Goal: Task Accomplishment & Management: Manage account settings

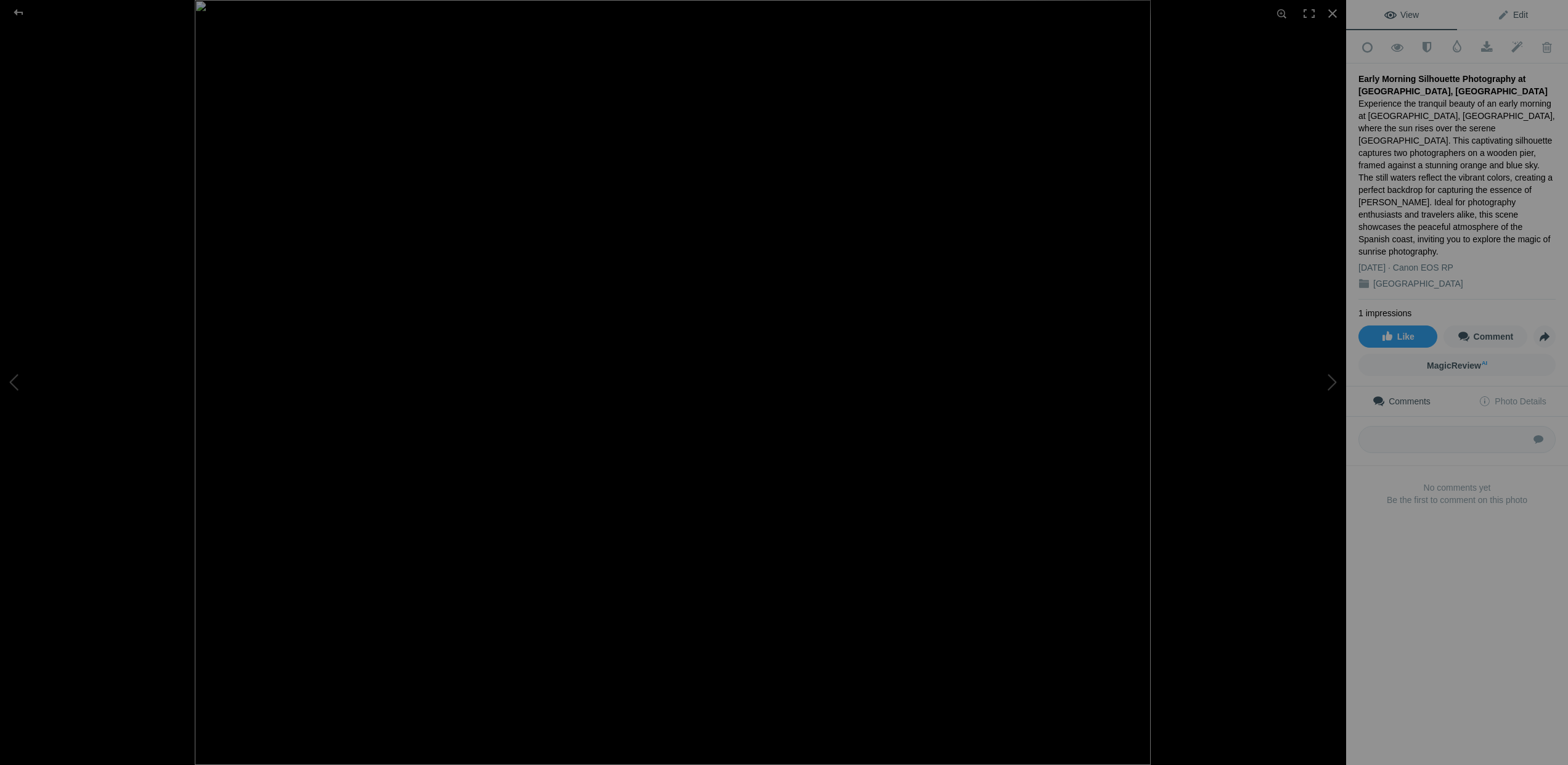
click at [1506, 11] on span "Edit" at bounding box center [1513, 15] width 31 height 10
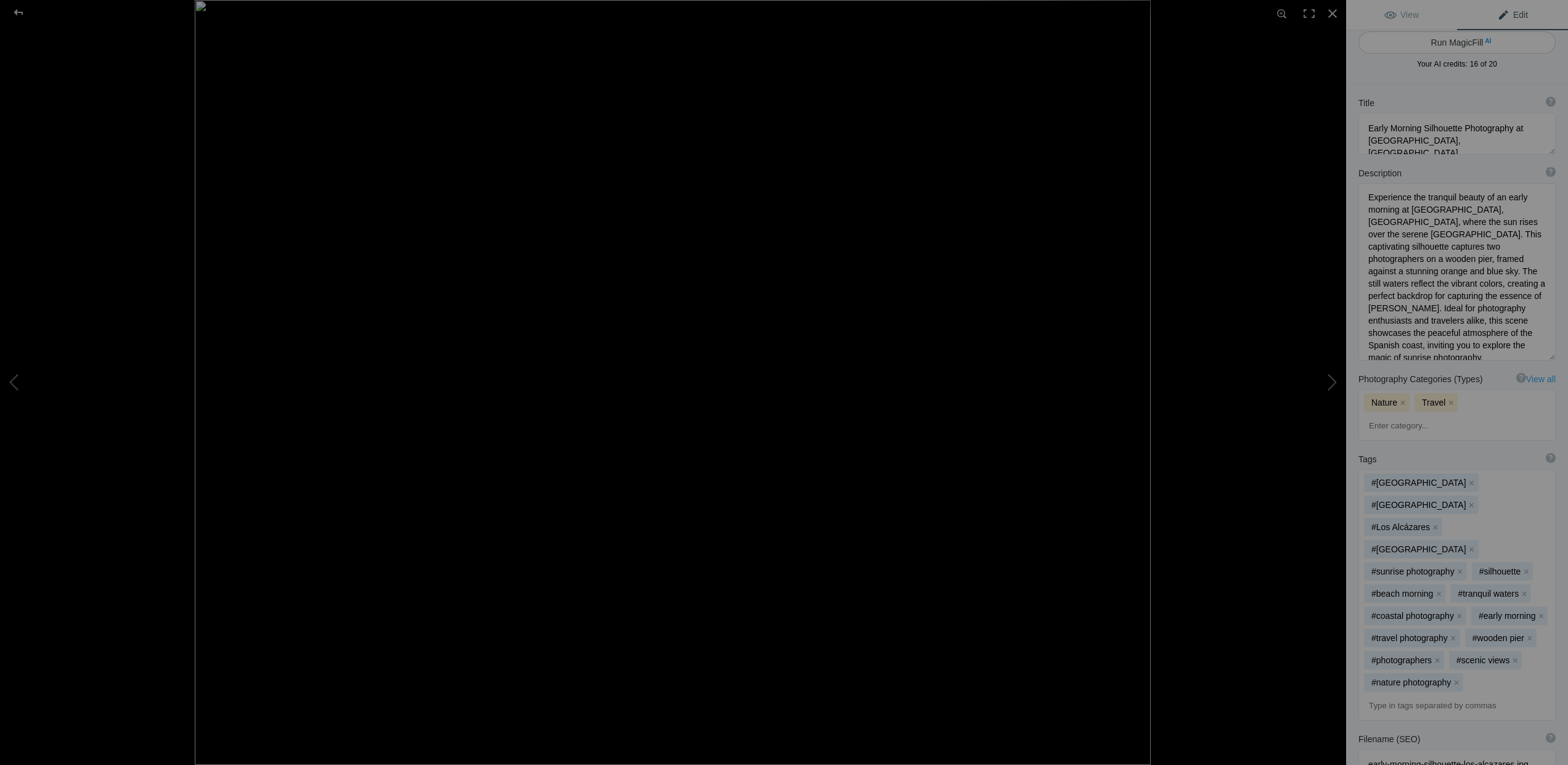
scroll to position [9, 0]
click at [1437, 38] on button "Run MagicFill AI" at bounding box center [1457, 41] width 198 height 22
type textarea "Captivating Sunrise Silhouette Photography at [GEOGRAPHIC_DATA], [GEOGRAPHIC_DA…"
type textarea "Discover the serene beauty of an early morning at [GEOGRAPHIC_DATA], [GEOGRAPHI…"
type textarea "los-alcazares-sunrise-silhouette.jpg"
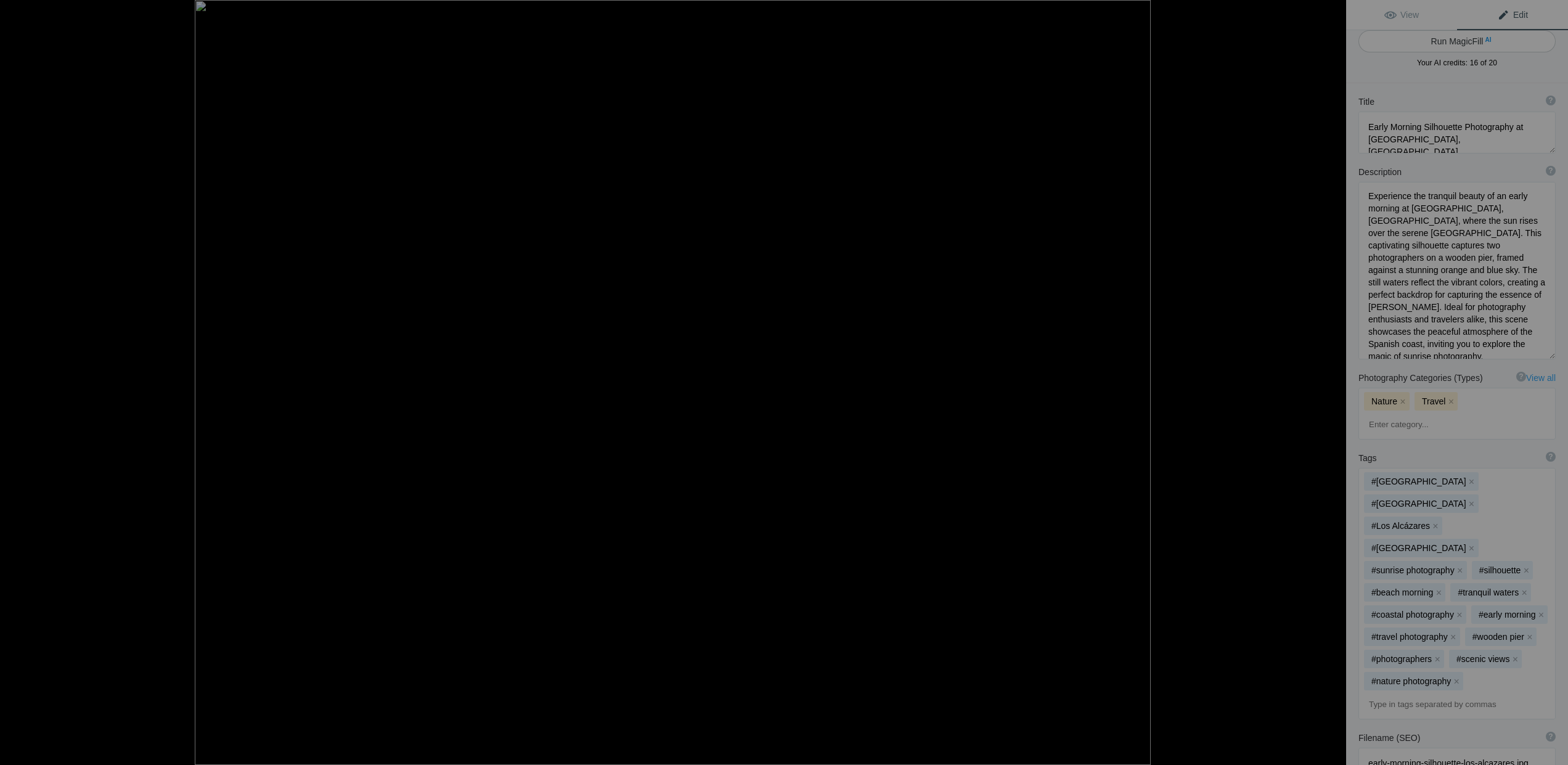
type textarea "Silhouette of two photographers on a wooden pier at sunrise over [GEOGRAPHIC_DA…"
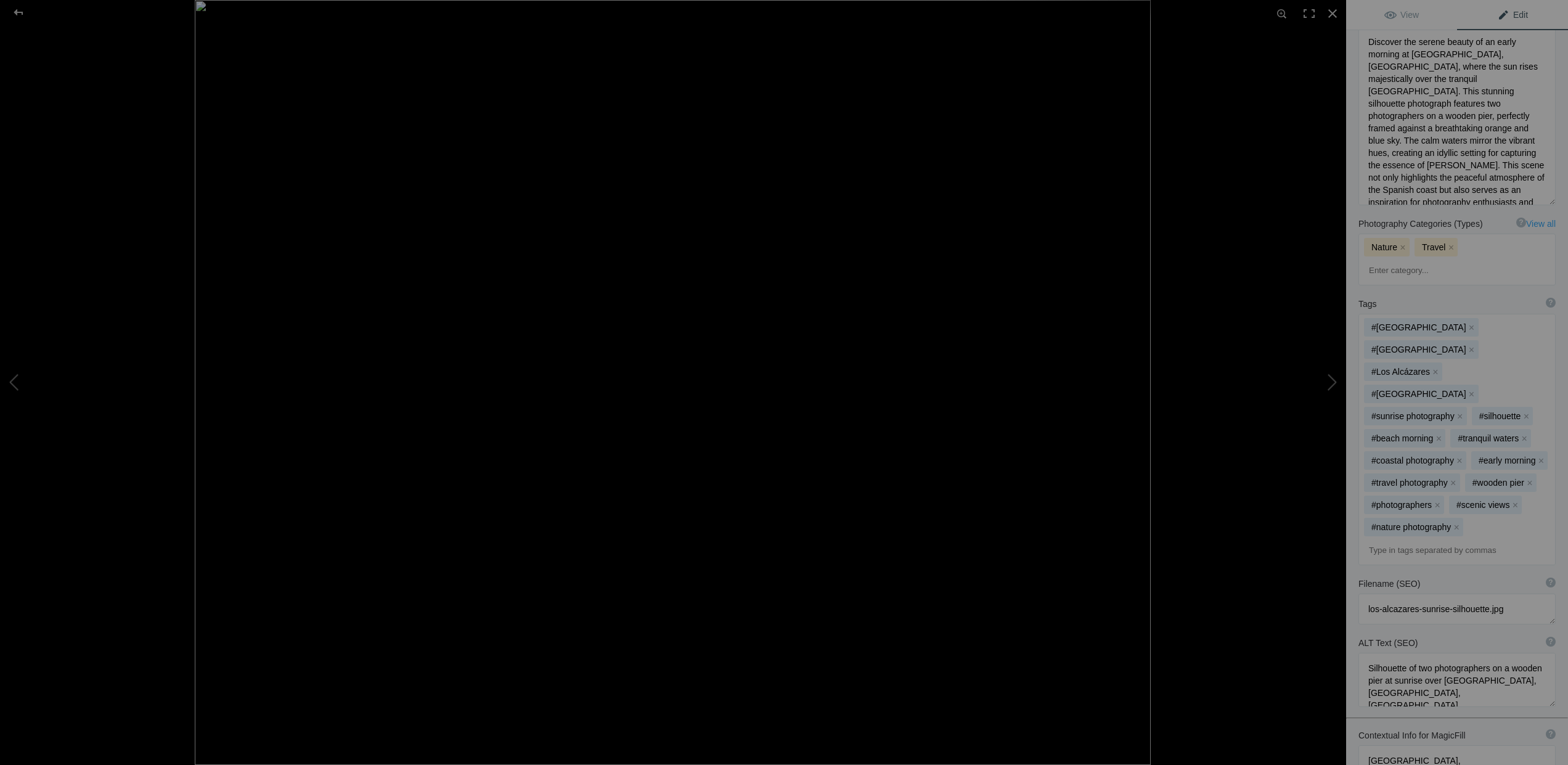
scroll to position [211, 0]
drag, startPoint x: 1462, startPoint y: 473, endPoint x: 1379, endPoint y: 268, distance: 221.2
click at [1379, 315] on div "#[GEOGRAPHIC_DATA] x #Mar Menor x #[GEOGRAPHIC_DATA] x #[GEOGRAPHIC_DATA] x #su…" at bounding box center [1456, 495] width 196 height 361
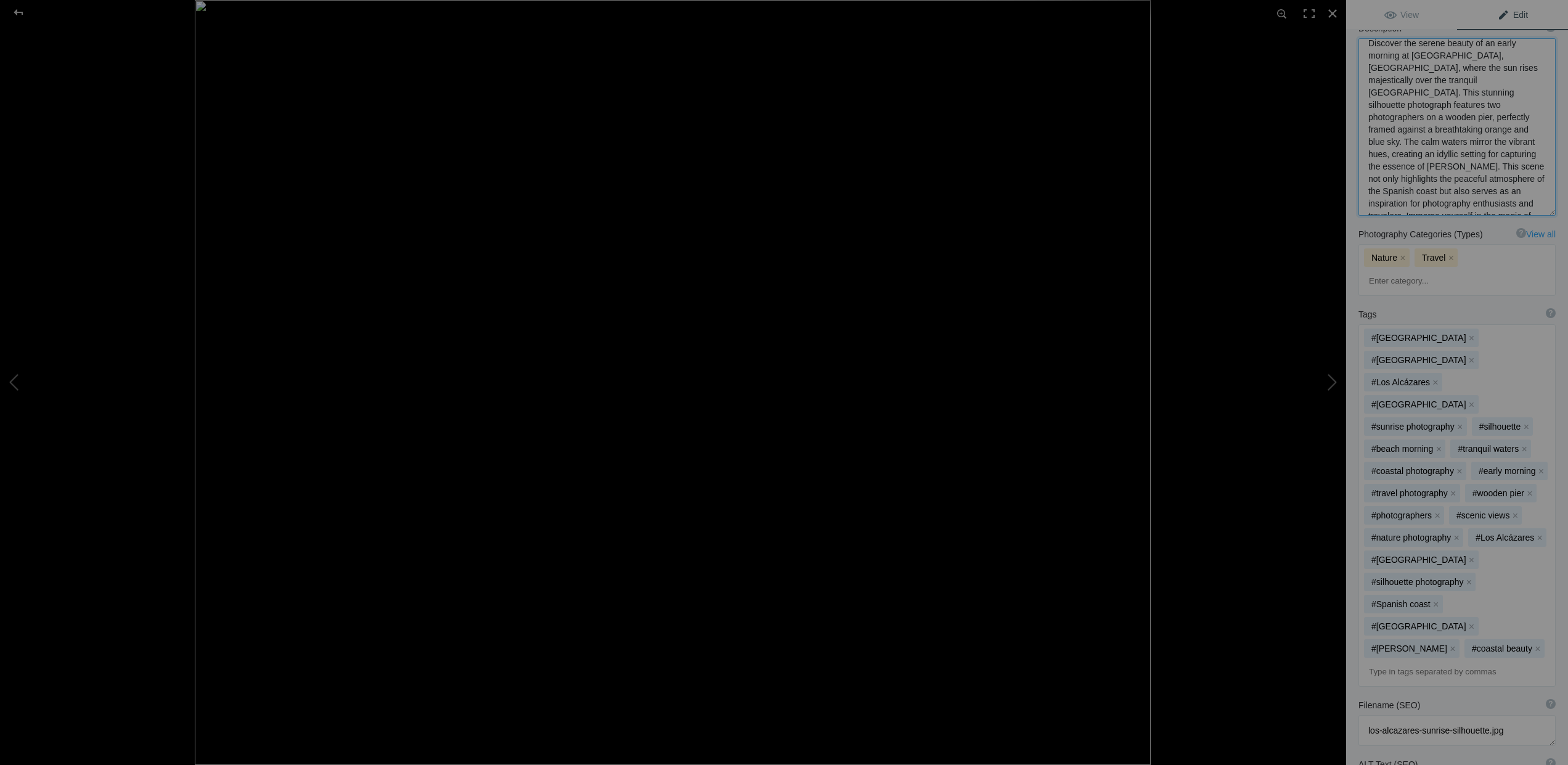
scroll to position [26, 0]
drag, startPoint x: 1368, startPoint y: 43, endPoint x: 1513, endPoint y: 222, distance: 230.4
click at [1513, 222] on div "Title ? Photo title is one of the highest used Search Engine ranking criteria a…" at bounding box center [1457, 471] width 222 height 1063
click at [141, 114] on div at bounding box center [673, 382] width 1346 height 765
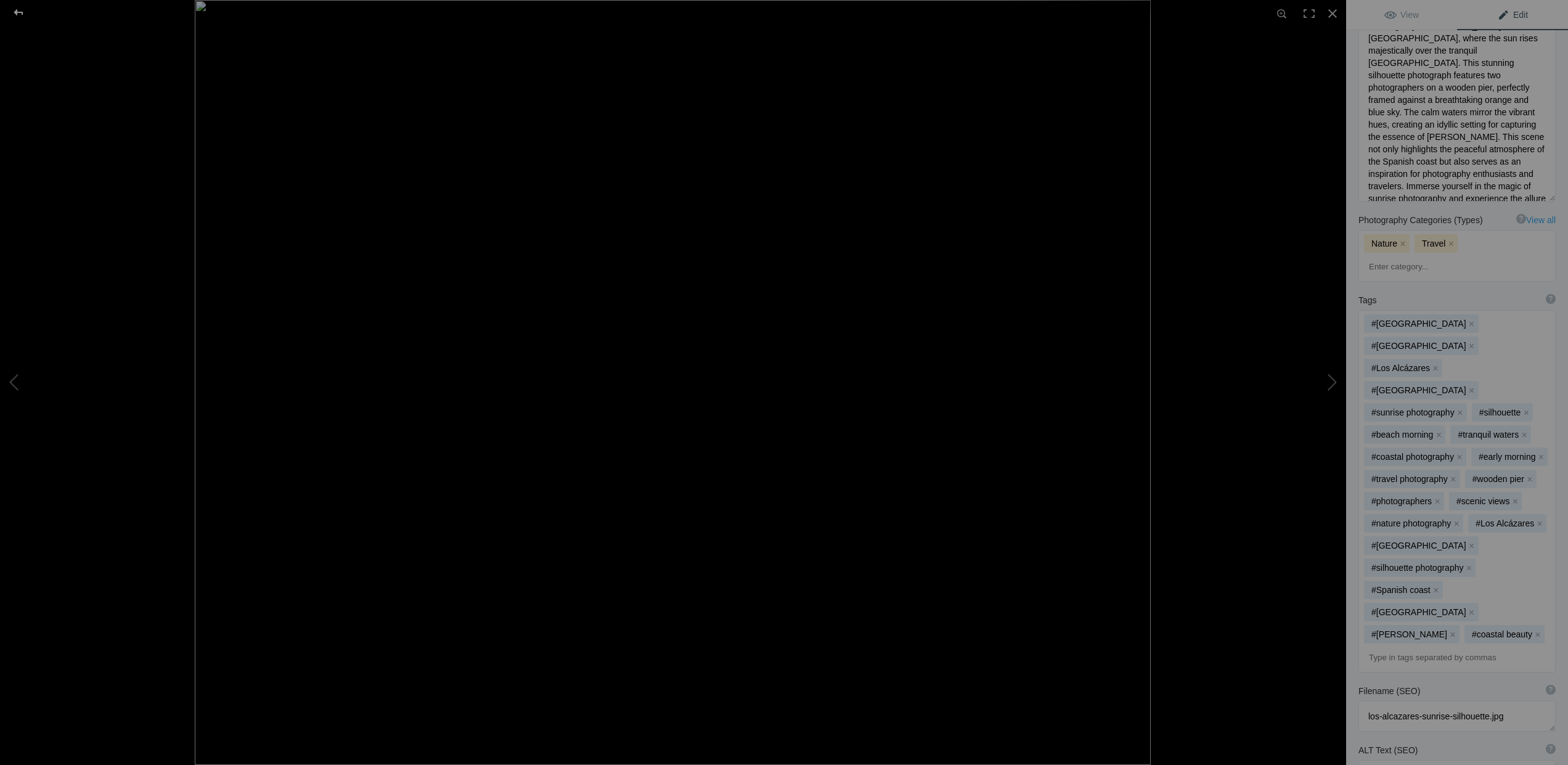
click at [16, 9] on div at bounding box center [18, 12] width 45 height 24
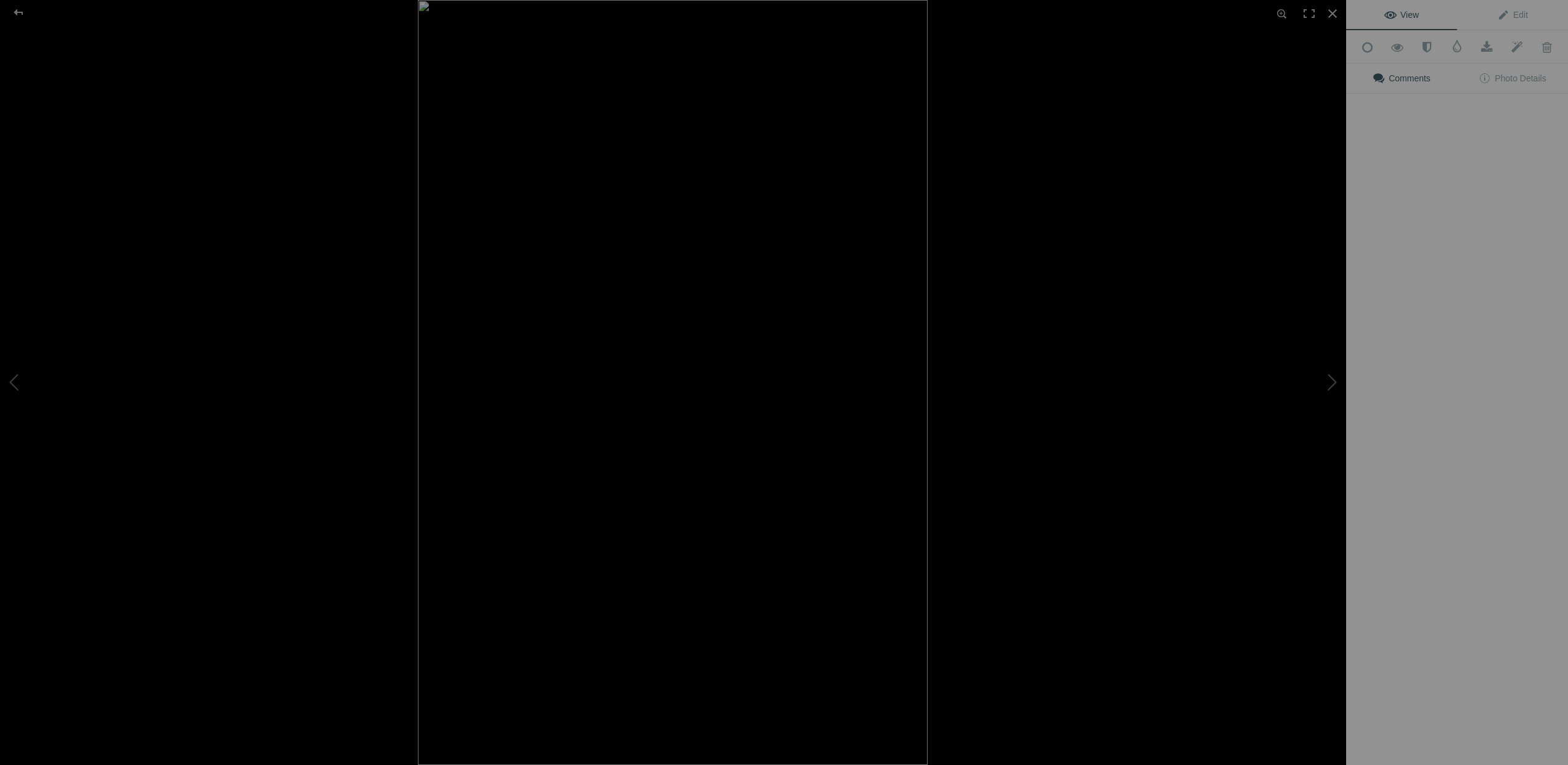
scroll to position [0, 0]
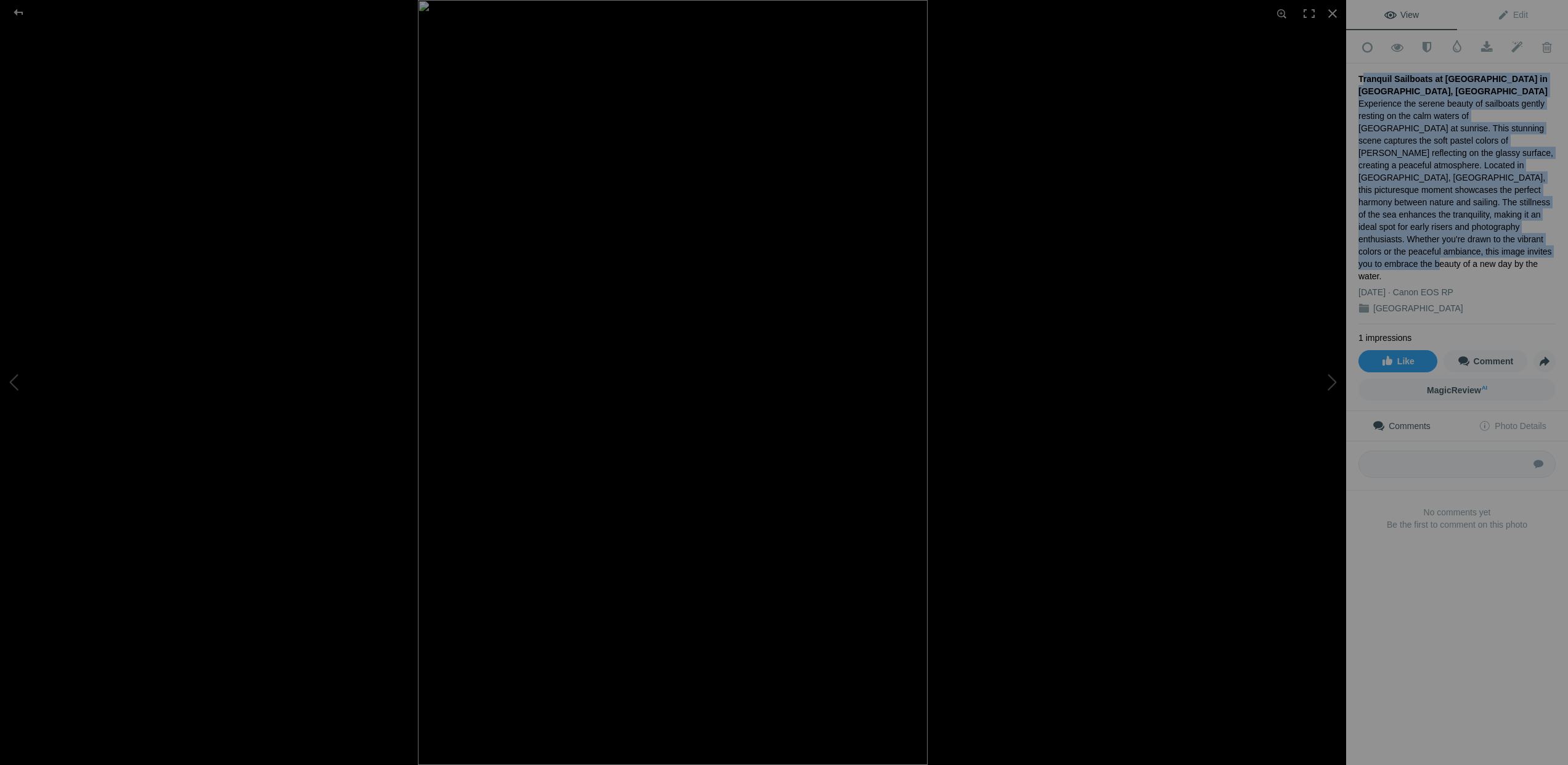
drag, startPoint x: 1359, startPoint y: 73, endPoint x: 1529, endPoint y: 224, distance: 227.4
click at [1529, 224] on div "Tranquil Sailboats at [GEOGRAPHIC_DATA] in [GEOGRAPHIC_DATA], [GEOGRAPHIC_DATA]…" at bounding box center [1457, 194] width 198 height 261
copy div "Tranquil Sailboats at [GEOGRAPHIC_DATA] in [GEOGRAPHIC_DATA], [GEOGRAPHIC_DATA]…"
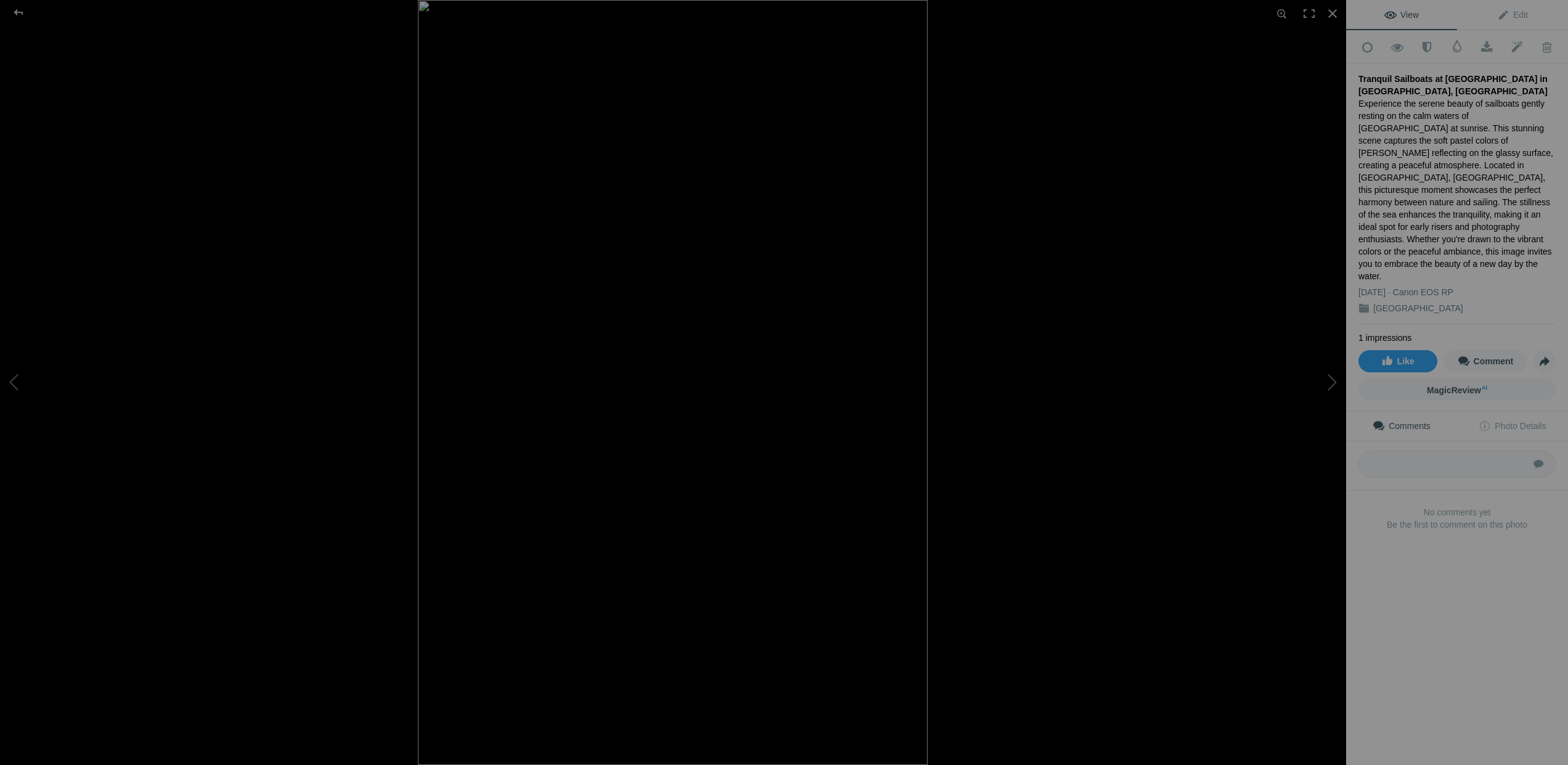
click at [1429, 575] on div "View Edit Add to Quick Collection Remove from Quick Collection Hide from Public…" at bounding box center [1457, 382] width 222 height 765
click at [20, 11] on div at bounding box center [18, 12] width 45 height 24
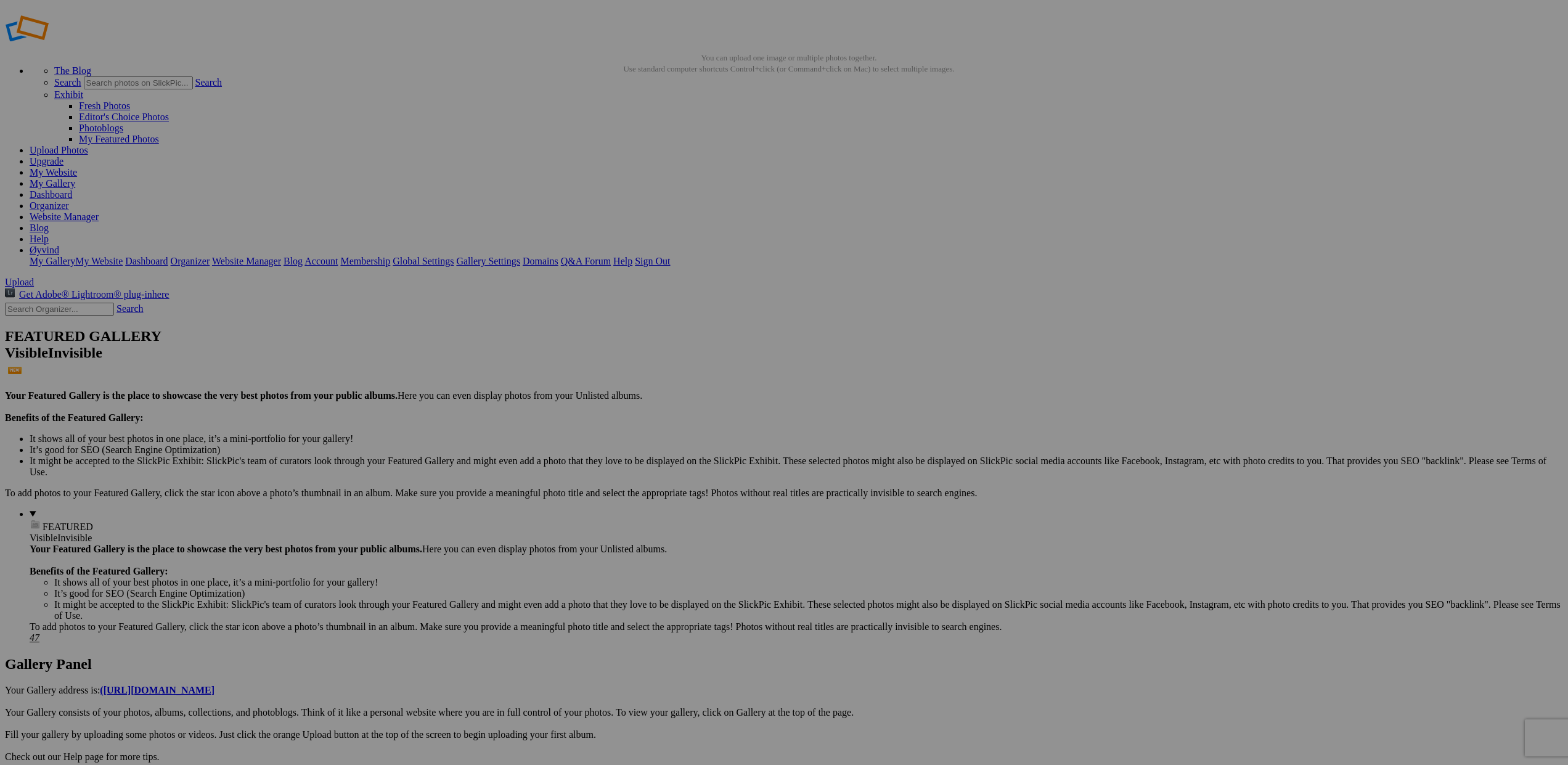
scroll to position [13, 0]
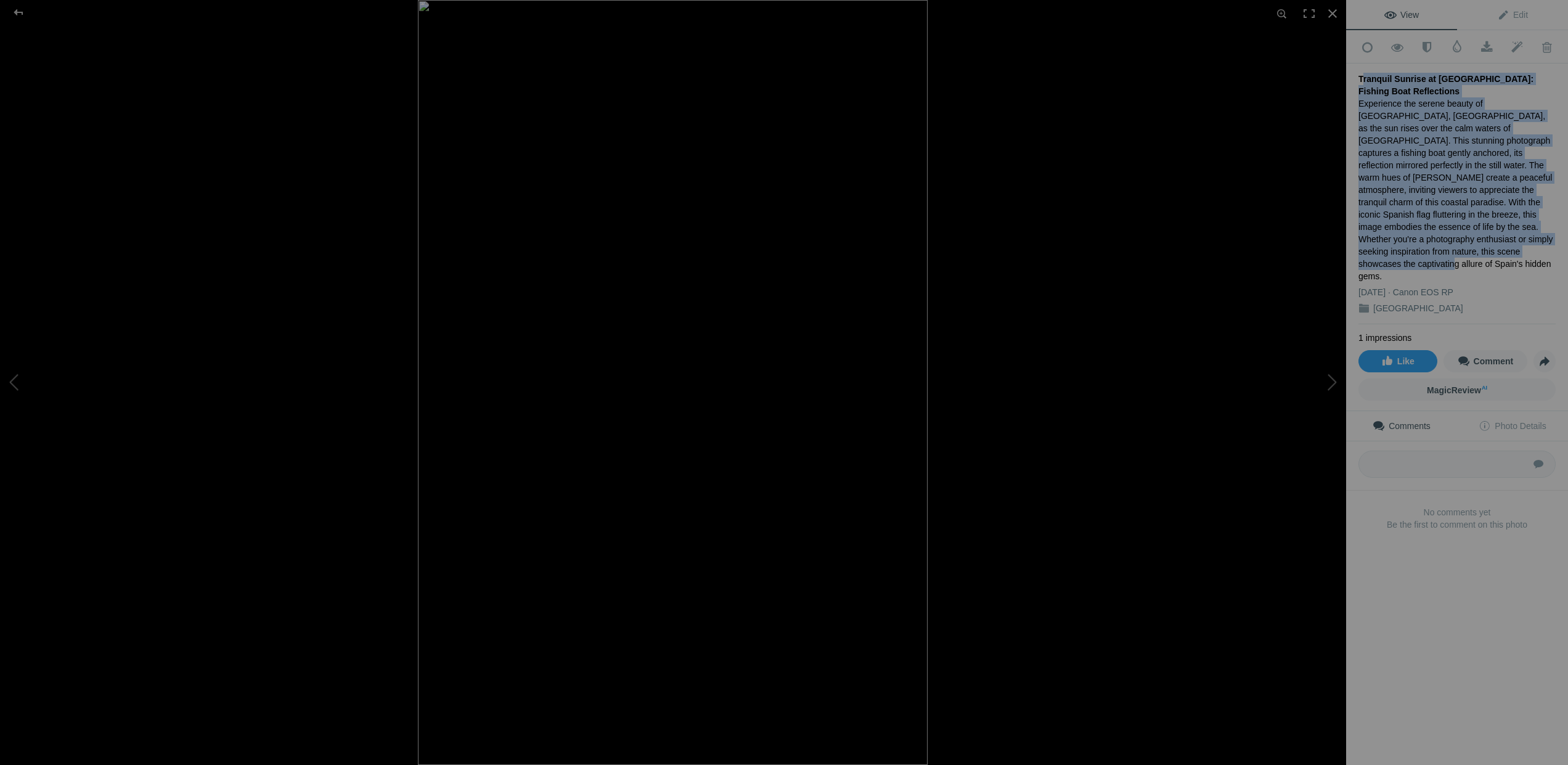
drag, startPoint x: 1361, startPoint y: 75, endPoint x: 1477, endPoint y: 235, distance: 197.6
click at [1477, 235] on div "Tranquil Sunrise at [GEOGRAPHIC_DATA]: Fishing Boat Reflections Experience the …" at bounding box center [1457, 194] width 198 height 261
copy div "Tranquil Sunrise at [GEOGRAPHIC_DATA]: Fishing Boat Reflections Experience the …"
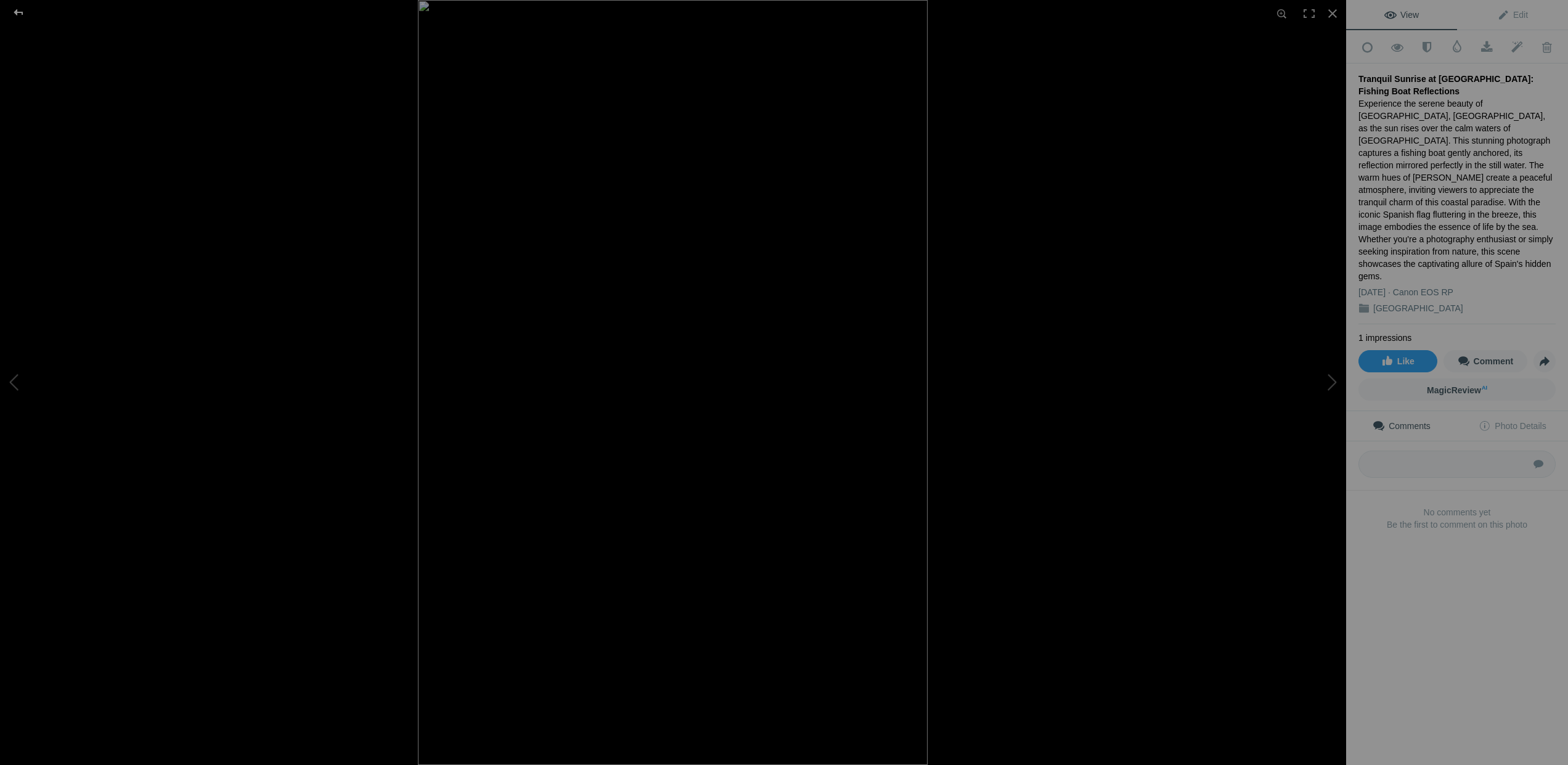
click at [19, 13] on div at bounding box center [18, 12] width 45 height 24
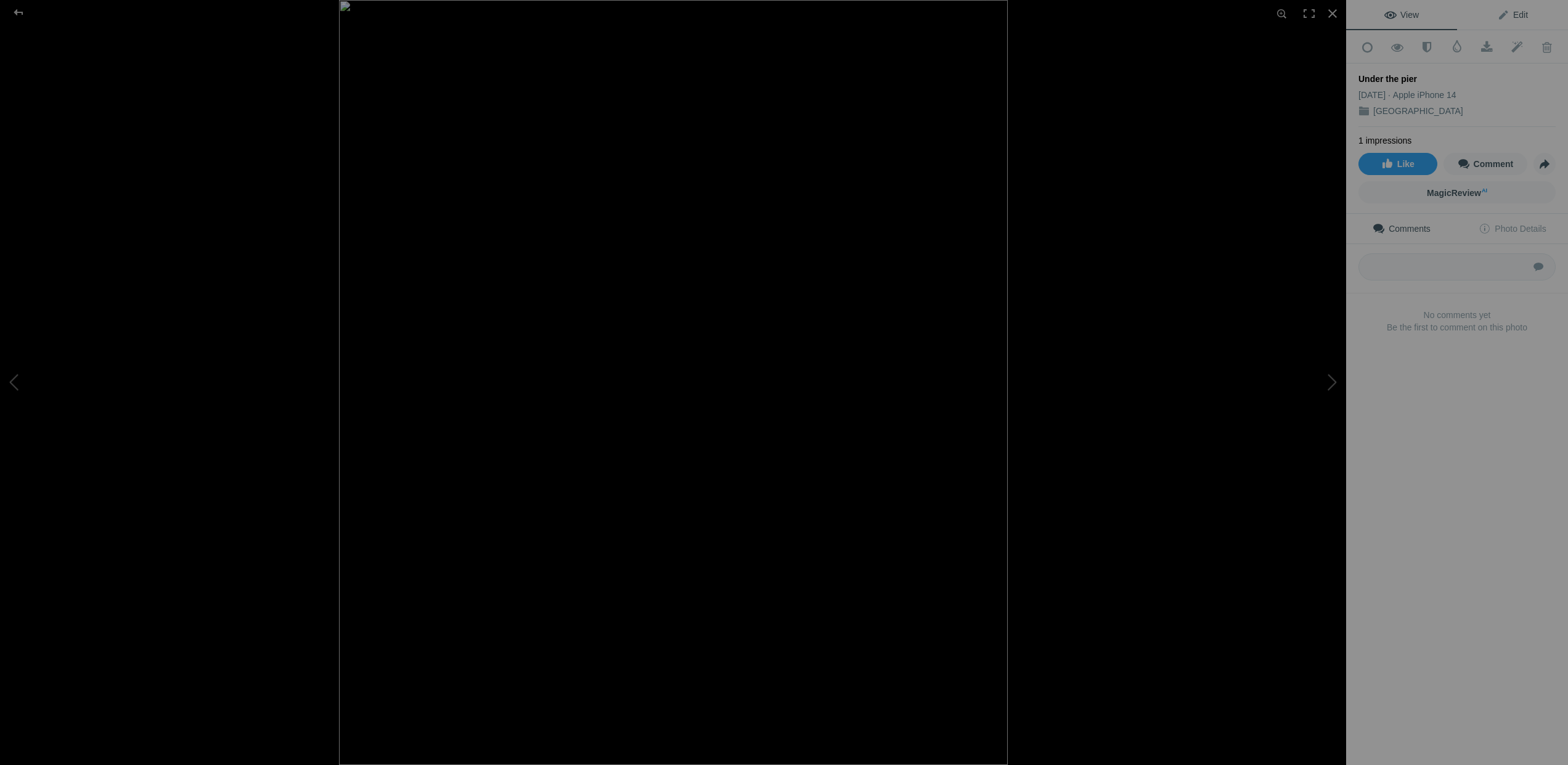
click at [1518, 13] on span "Edit" at bounding box center [1513, 15] width 31 height 10
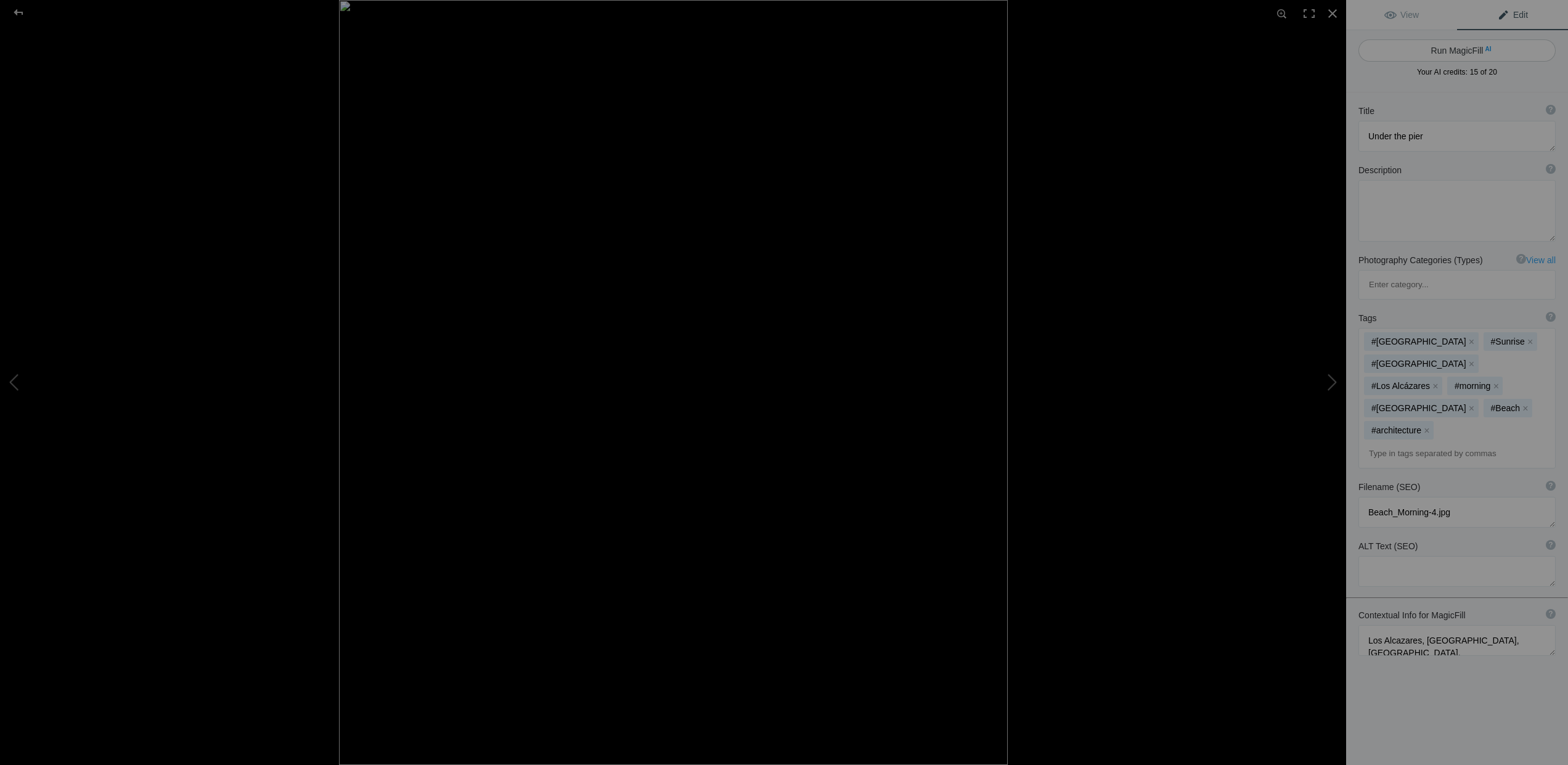
click at [1462, 49] on button "Run MagicFill AI" at bounding box center [1457, 51] width 198 height 22
type textarea "Serene Sunset Under the Pier at [GEOGRAPHIC_DATA], [GEOGRAPHIC_DATA]"
type textarea "Experience the tranquil beauty of a sunset beneath the pier in [GEOGRAPHIC_DATA…"
type textarea "sunset-under-pier-los-alcazares.jpg"
type textarea "Sunset view under the pier in [GEOGRAPHIC_DATA], showcasing reflections on calm…"
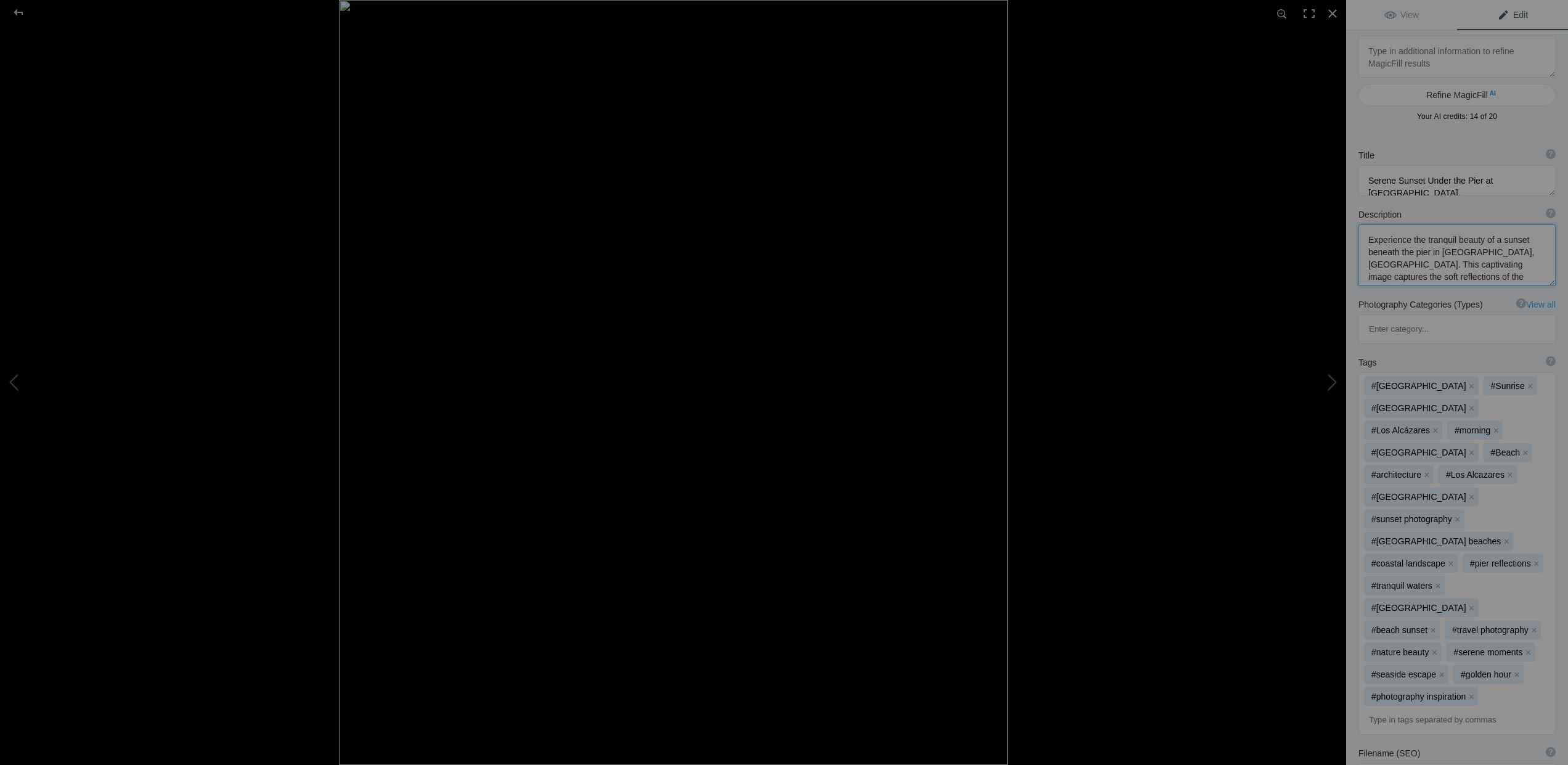
scroll to position [0, 0]
drag, startPoint x: 1409, startPoint y: 274, endPoint x: 1367, endPoint y: 241, distance: 53.4
click at [1367, 241] on textarea at bounding box center [1457, 258] width 198 height 61
click at [1423, 185] on textarea at bounding box center [1457, 185] width 198 height 31
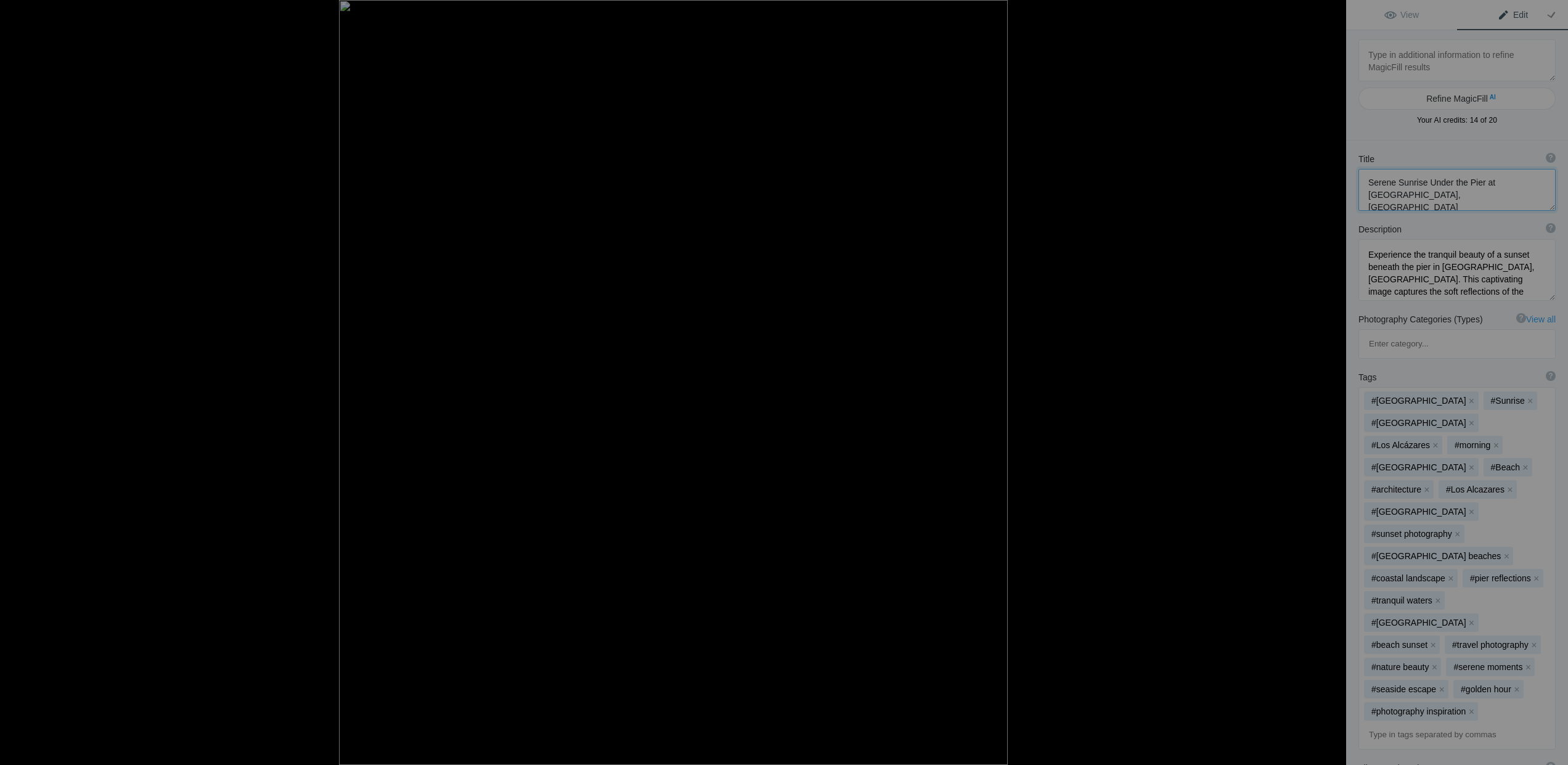
scroll to position [1, 0]
type textarea "Serene Sunrise Under the Pier at [GEOGRAPHIC_DATA], [GEOGRAPHIC_DATA]"
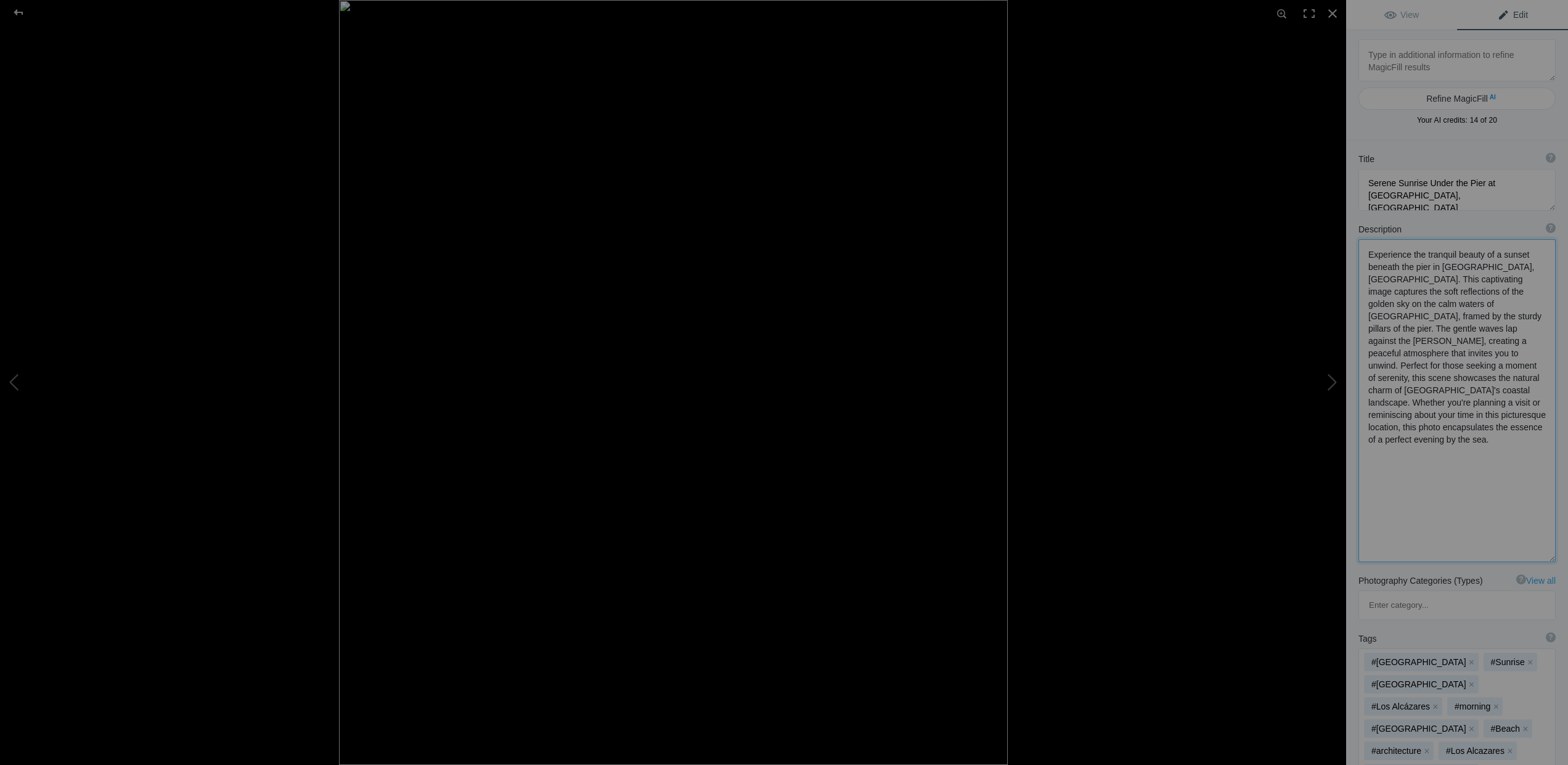
drag, startPoint x: 1543, startPoint y: 403, endPoint x: 1511, endPoint y: 404, distance: 32.0
click at [1511, 404] on textarea at bounding box center [1457, 401] width 198 height 323
drag, startPoint x: 1411, startPoint y: 415, endPoint x: 1370, endPoint y: 256, distance: 164.2
click at [1370, 256] on textarea at bounding box center [1457, 396] width 198 height 313
type textarea "Experience the tranquil beauty of a sunset beneath the pier in [GEOGRAPHIC_DATA…"
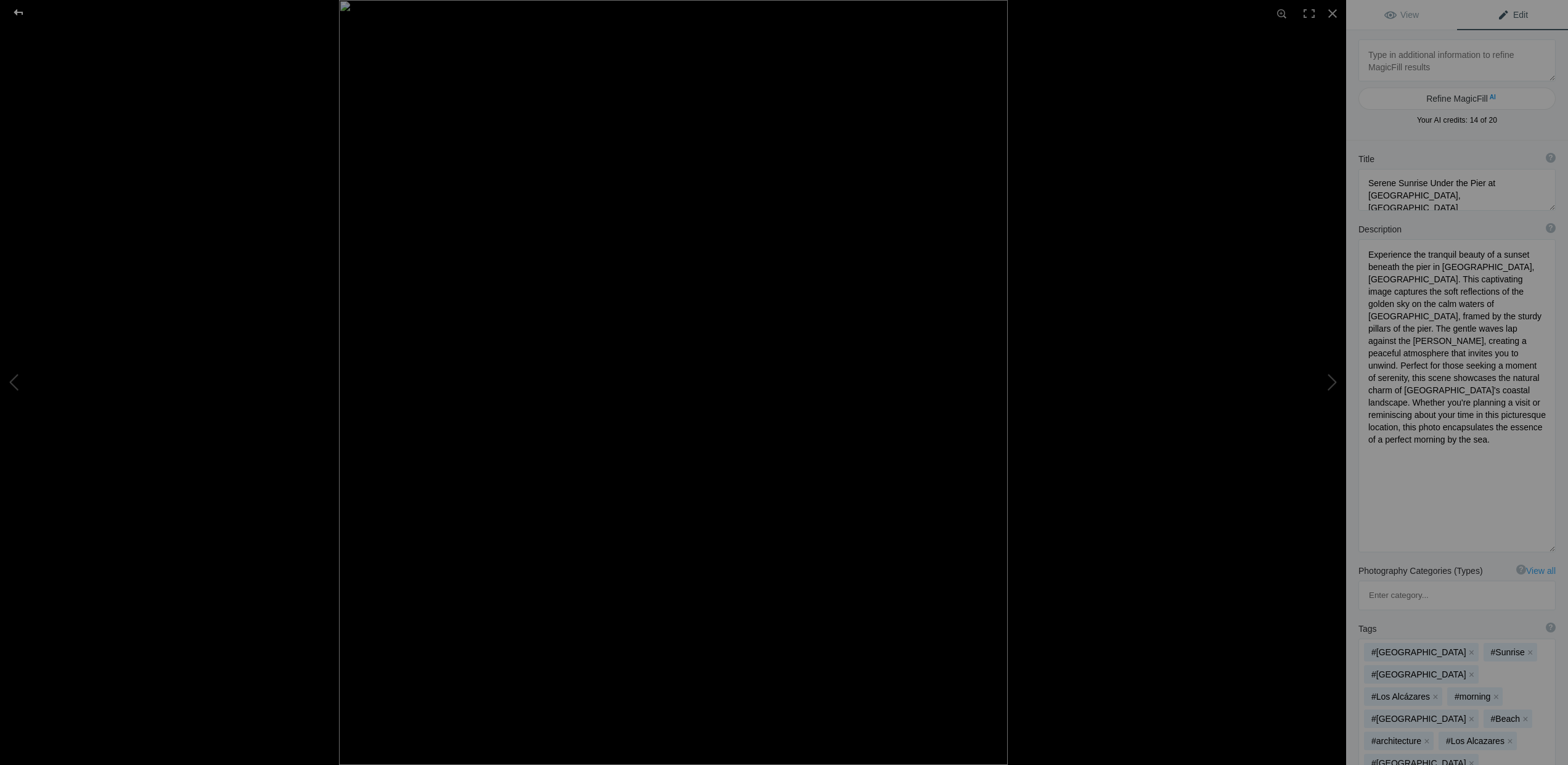
click at [20, 11] on div at bounding box center [18, 12] width 45 height 24
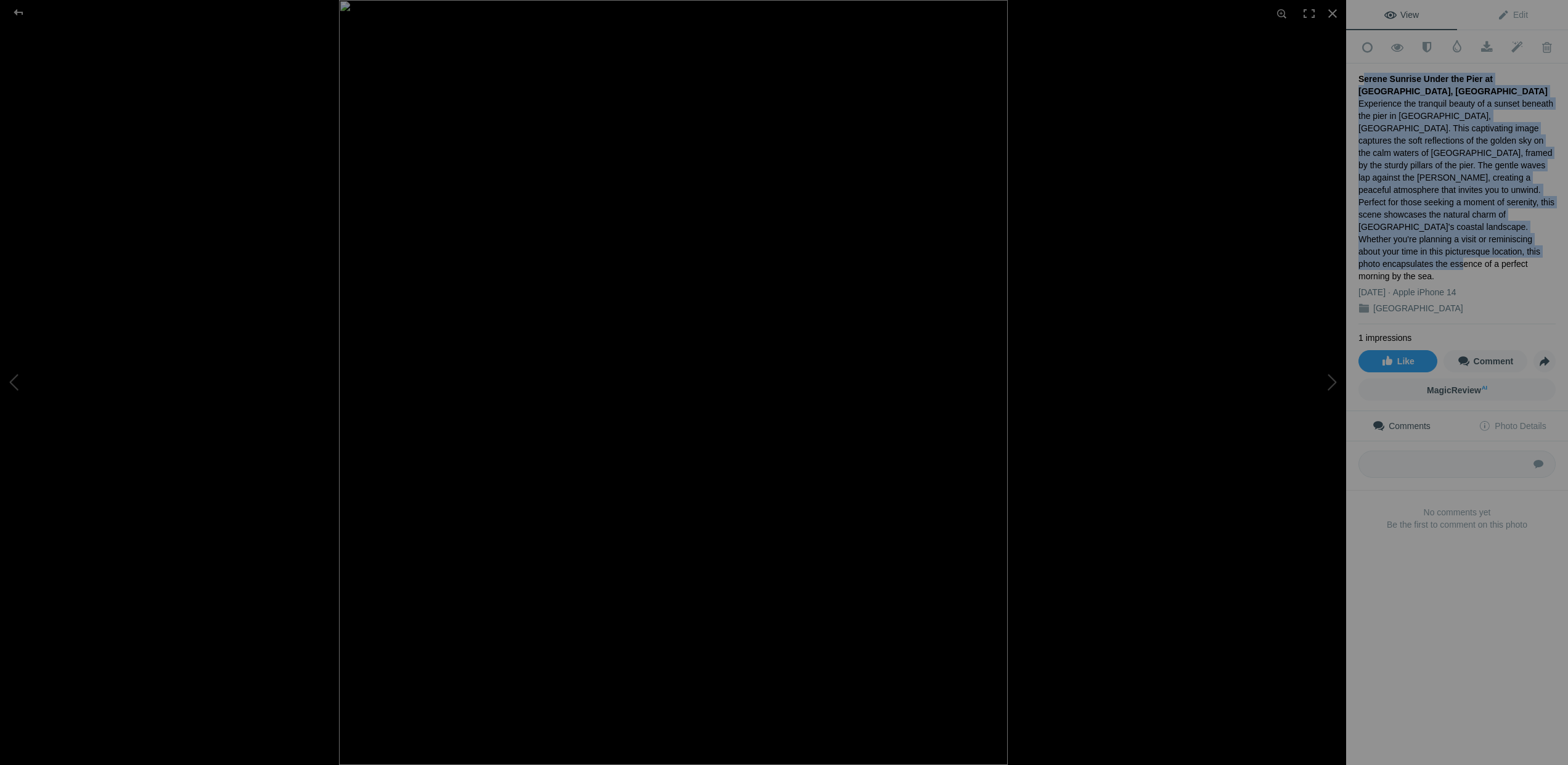
drag, startPoint x: 1359, startPoint y: 73, endPoint x: 1461, endPoint y: 236, distance: 192.3
click at [1461, 236] on div "Serene Sunrise Under the Pier at [GEOGRAPHIC_DATA], Mar Menor Experience the tr…" at bounding box center [1457, 194] width 198 height 261
copy div "Serene Sunrise Under the Pier at [GEOGRAPHIC_DATA], Mar Menor Experience the tr…"
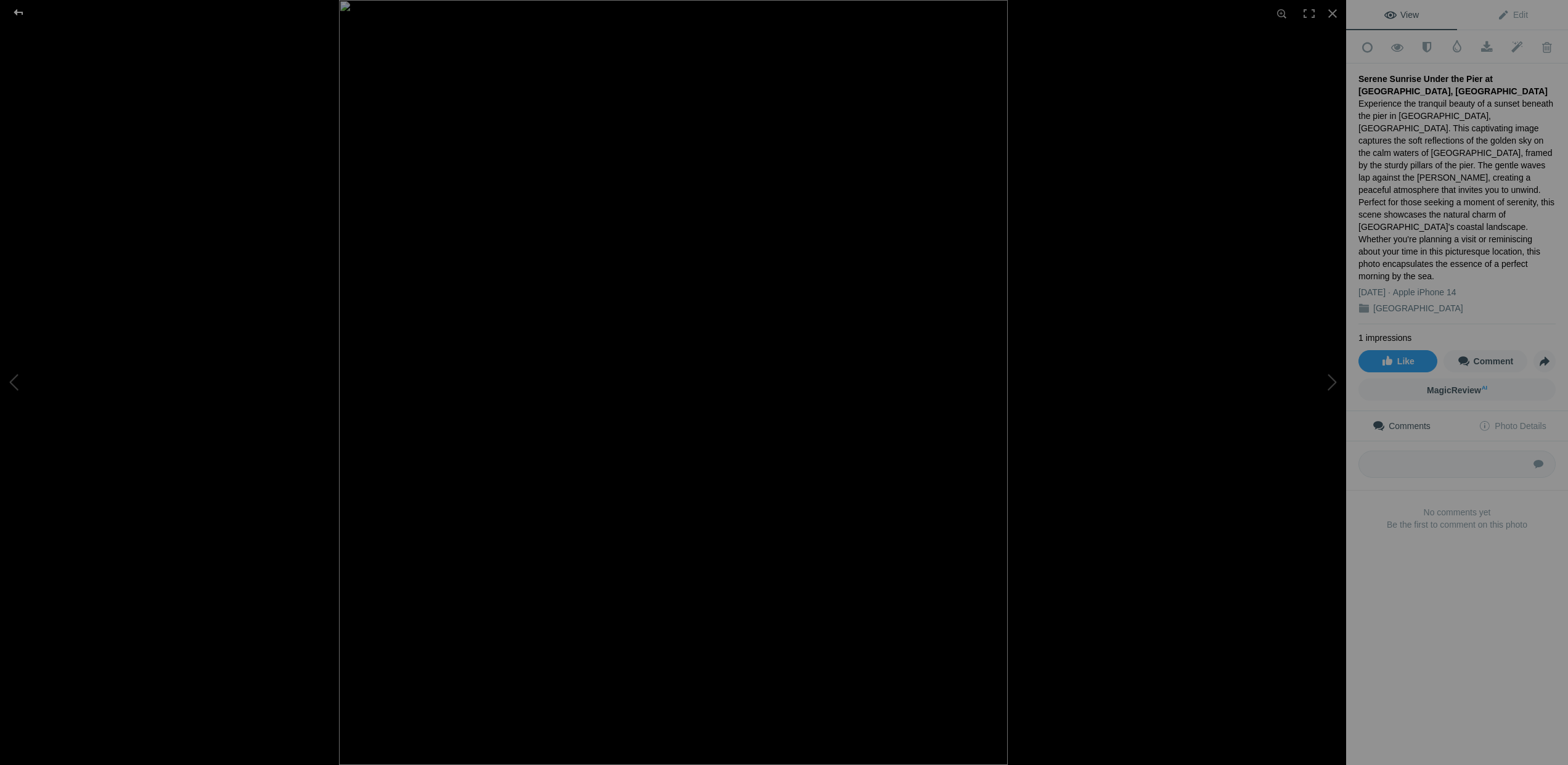
click at [20, 16] on div at bounding box center [18, 12] width 45 height 24
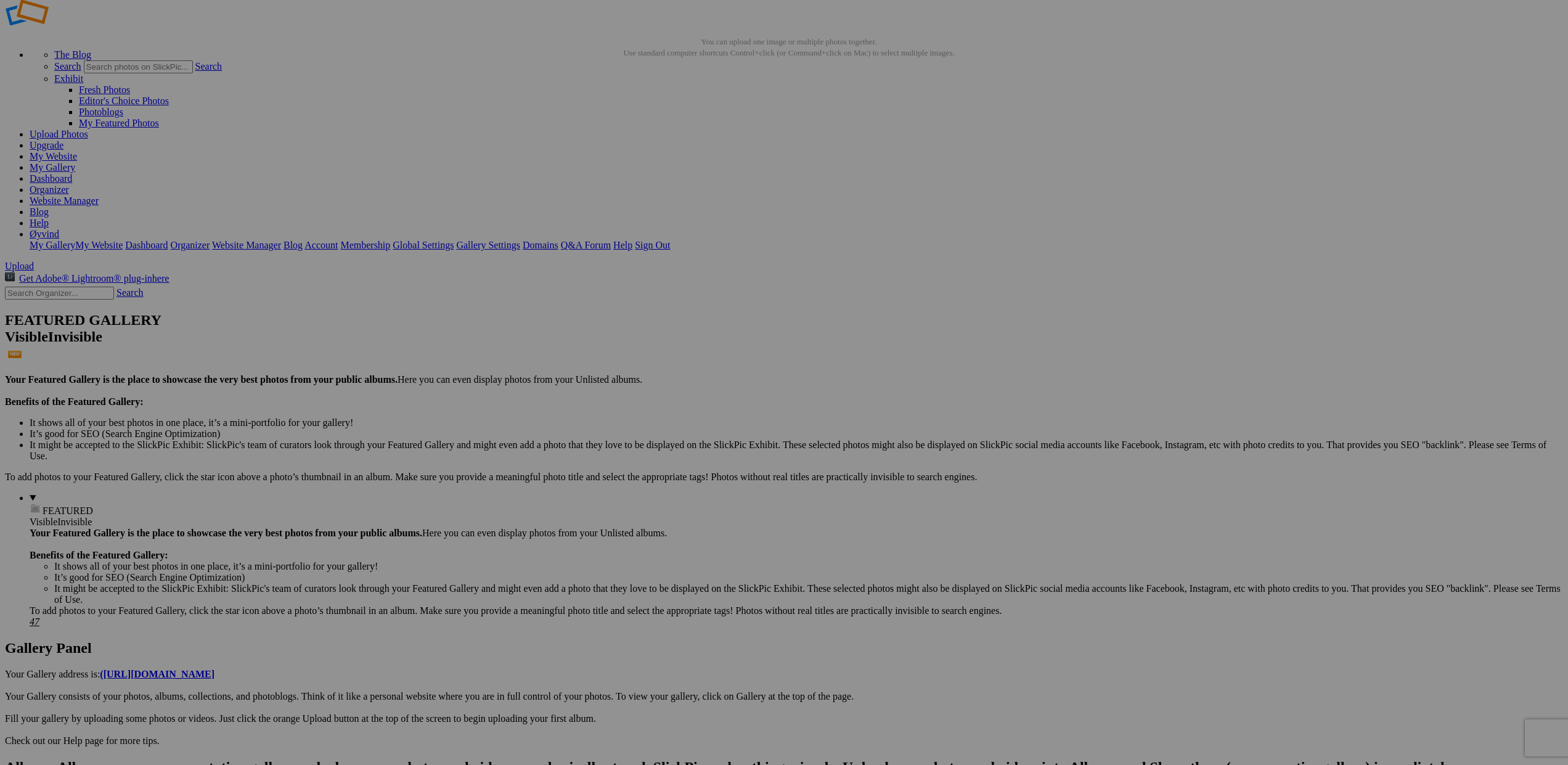
scroll to position [30, 0]
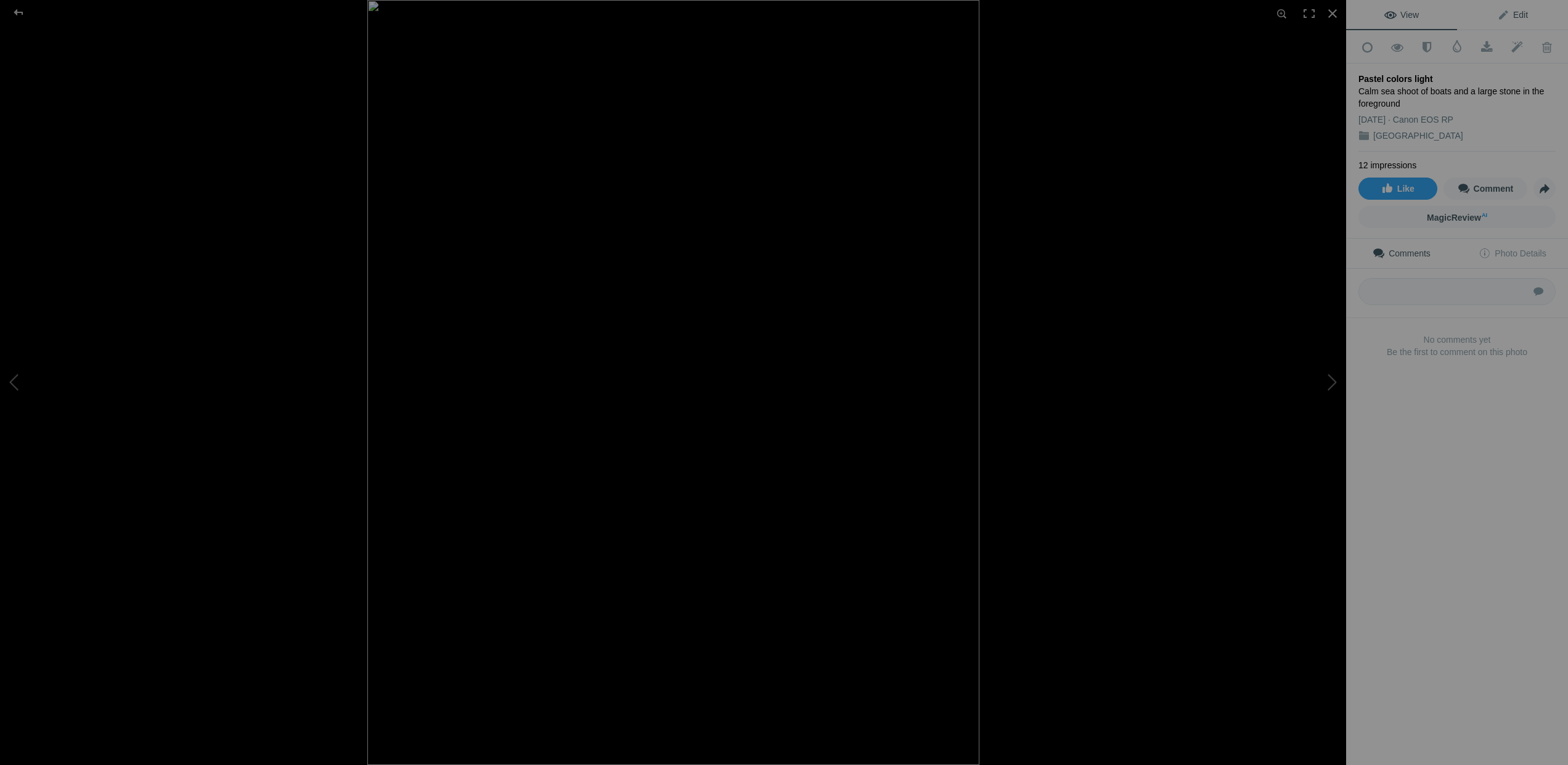
click at [1500, 13] on span "Edit" at bounding box center [1513, 15] width 31 height 10
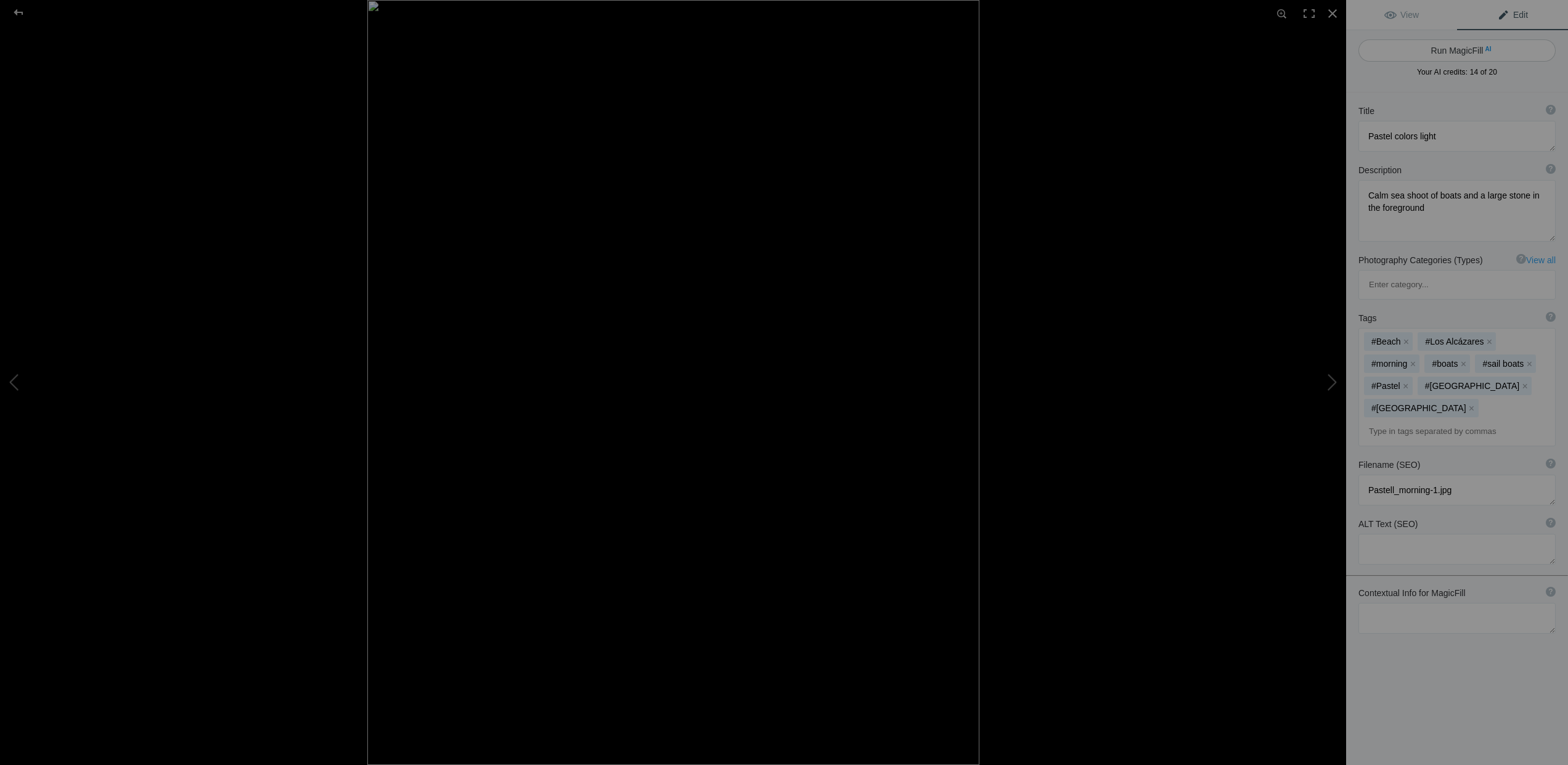
click at [1452, 52] on button "Run MagicFill AI" at bounding box center [1457, 51] width 198 height 22
type textarea "Tranquil Pastel Sunset Over Calm Waters with Boats"
type textarea "This serene photograph captures a stunning pastel sunset reflecting on calm wat…"
type textarea "tranquil-pastel-sunset-calm-waters-boats.jpg"
type textarea "A serene pastel sunset over calm waters featuring two boats anchored near a lar…"
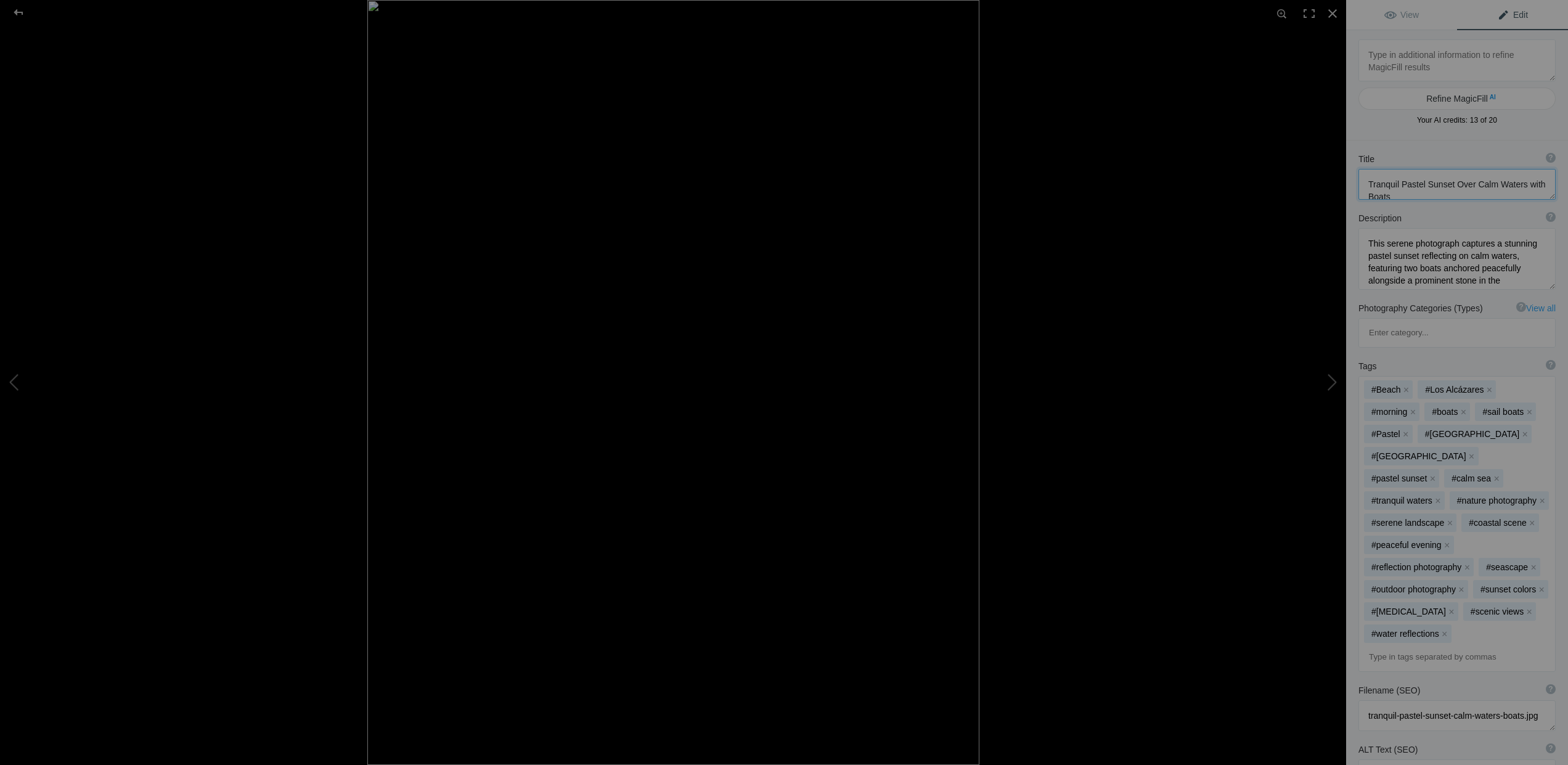
click at [1450, 185] on textarea at bounding box center [1457, 185] width 198 height 31
type textarea "Tranquil Pastel Sunrise Over Calm Waters with Boats"
drag, startPoint x: 1418, startPoint y: 268, endPoint x: 1406, endPoint y: 267, distance: 12.0
click at [1406, 267] on textarea at bounding box center [1457, 270] width 198 height 61
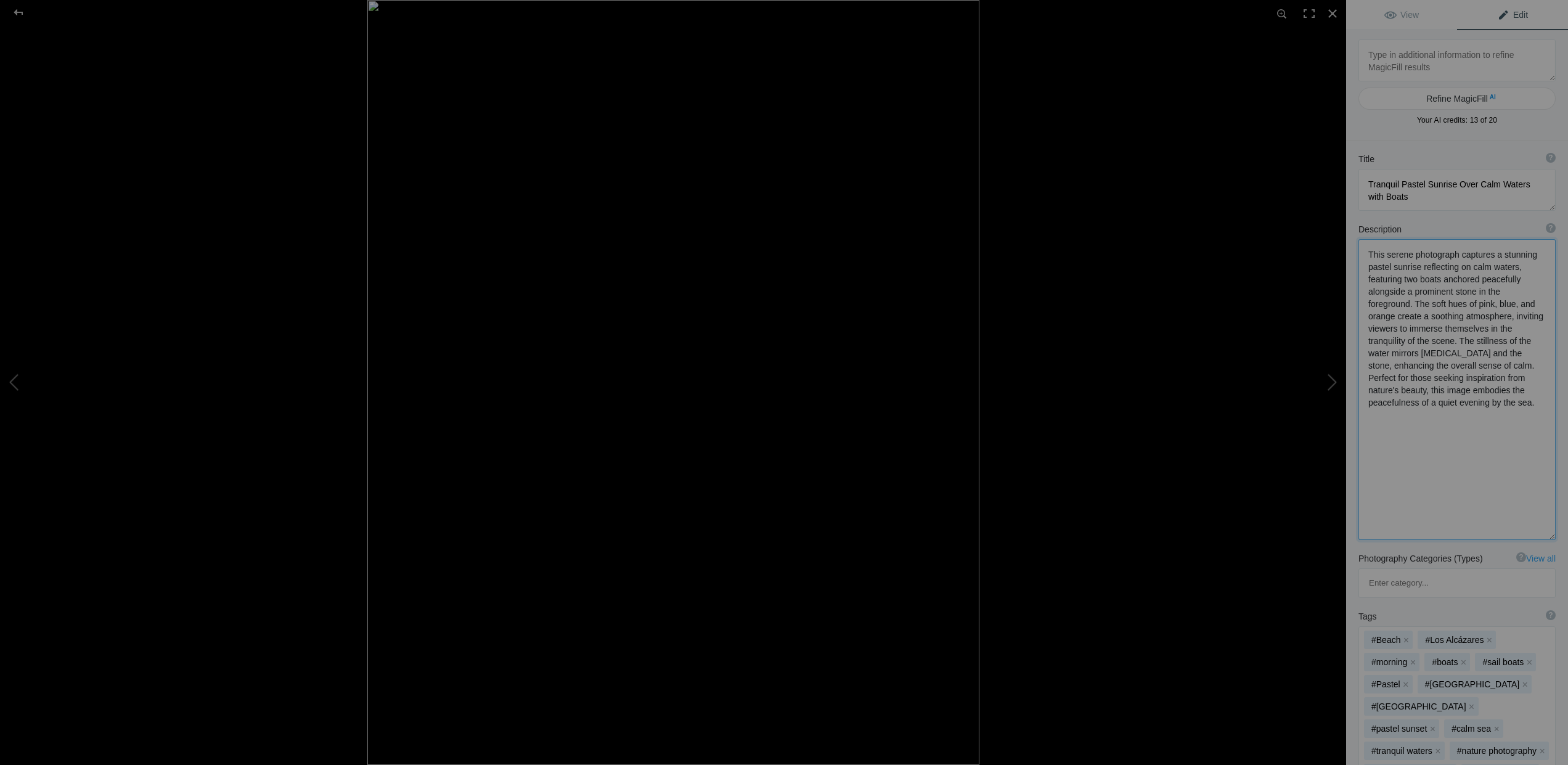
drag, startPoint x: 1508, startPoint y: 389, endPoint x: 1538, endPoint y: 390, distance: 30.0
click at [1538, 390] on textarea at bounding box center [1457, 389] width 198 height 301
type textarea "This serene photograph captures a stunning pastel sunrise reflecting on calm wa…"
click at [21, 13] on div at bounding box center [18, 12] width 45 height 24
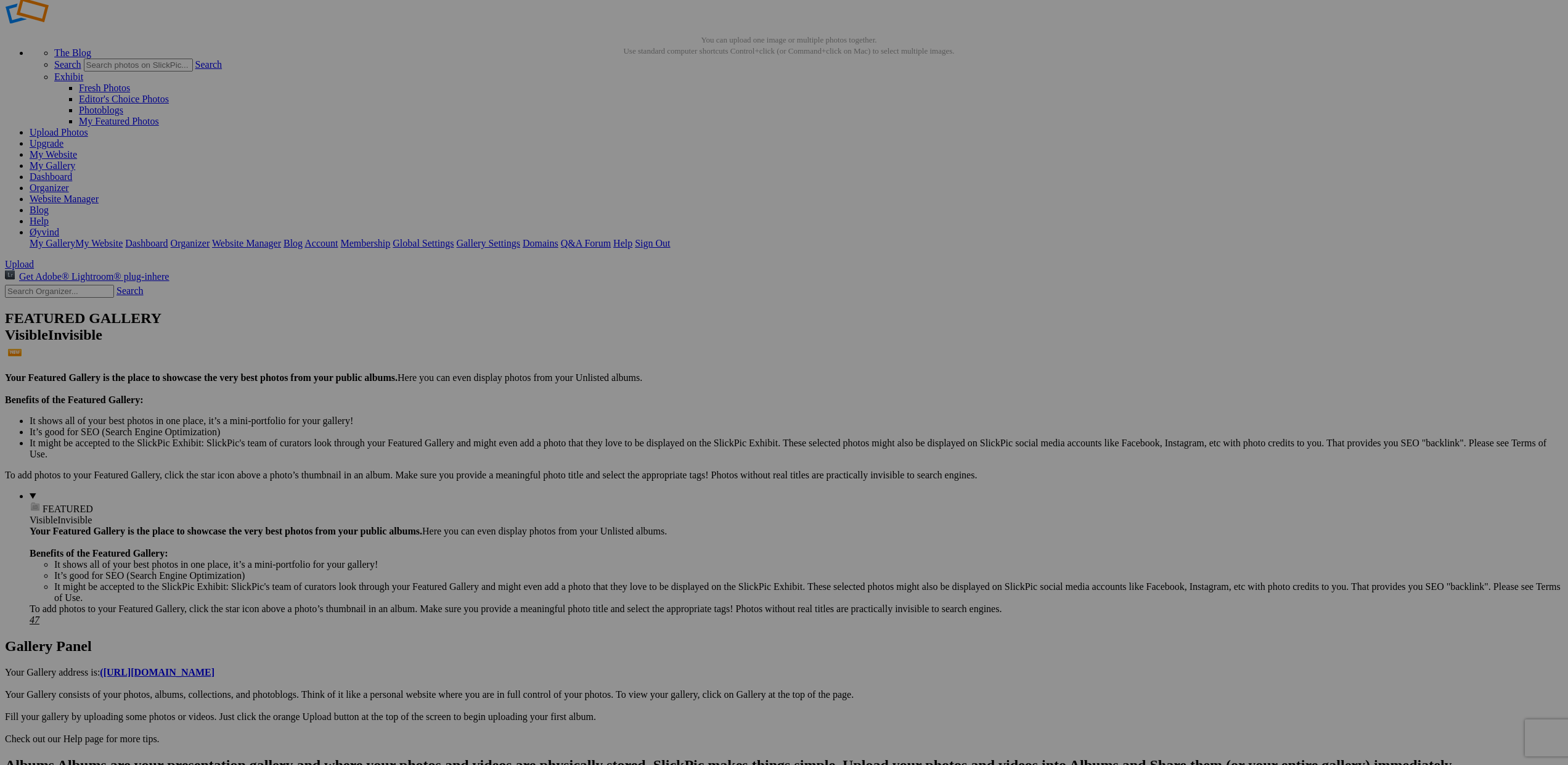
scroll to position [29, 0]
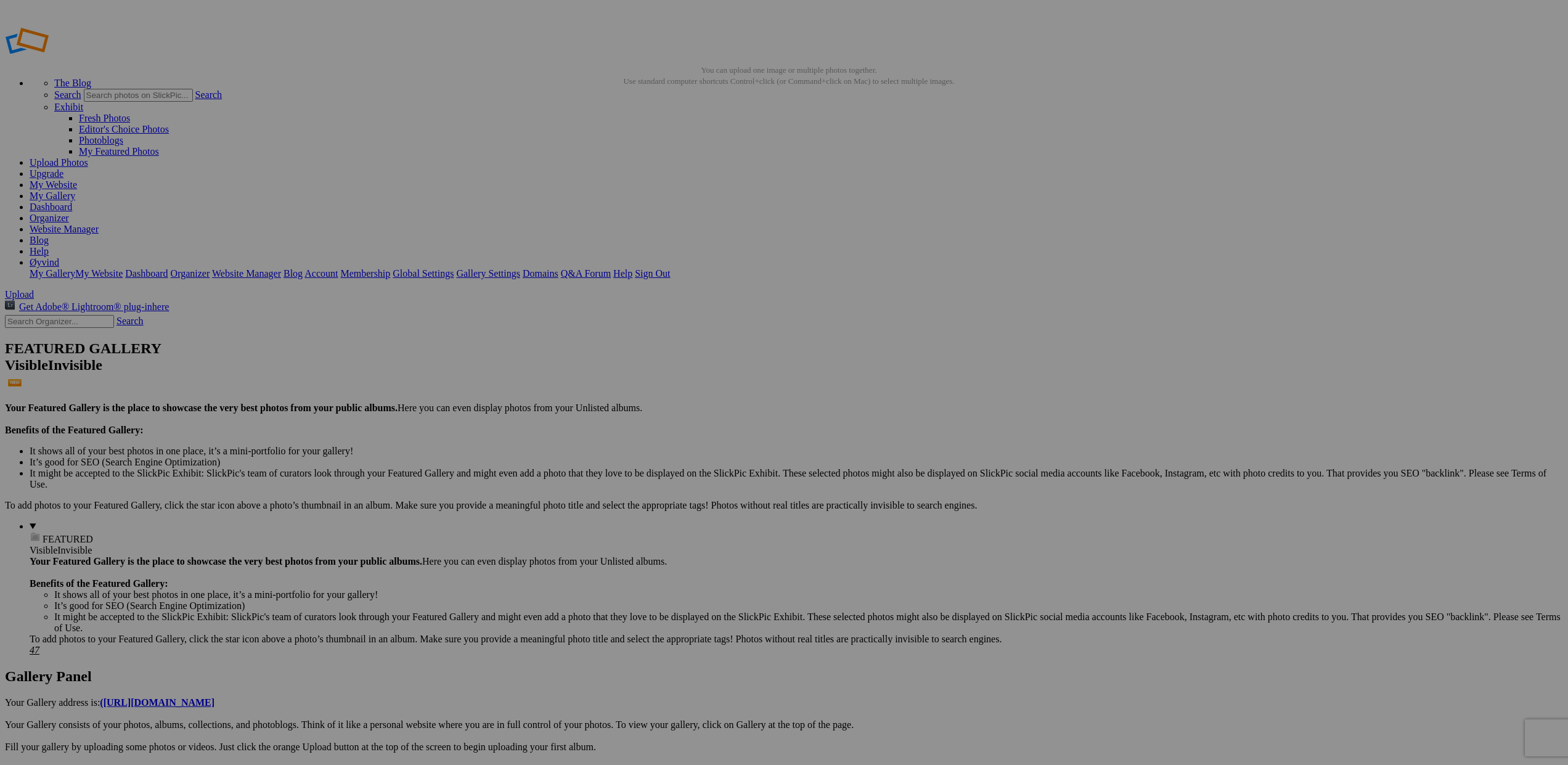
scroll to position [29, 0]
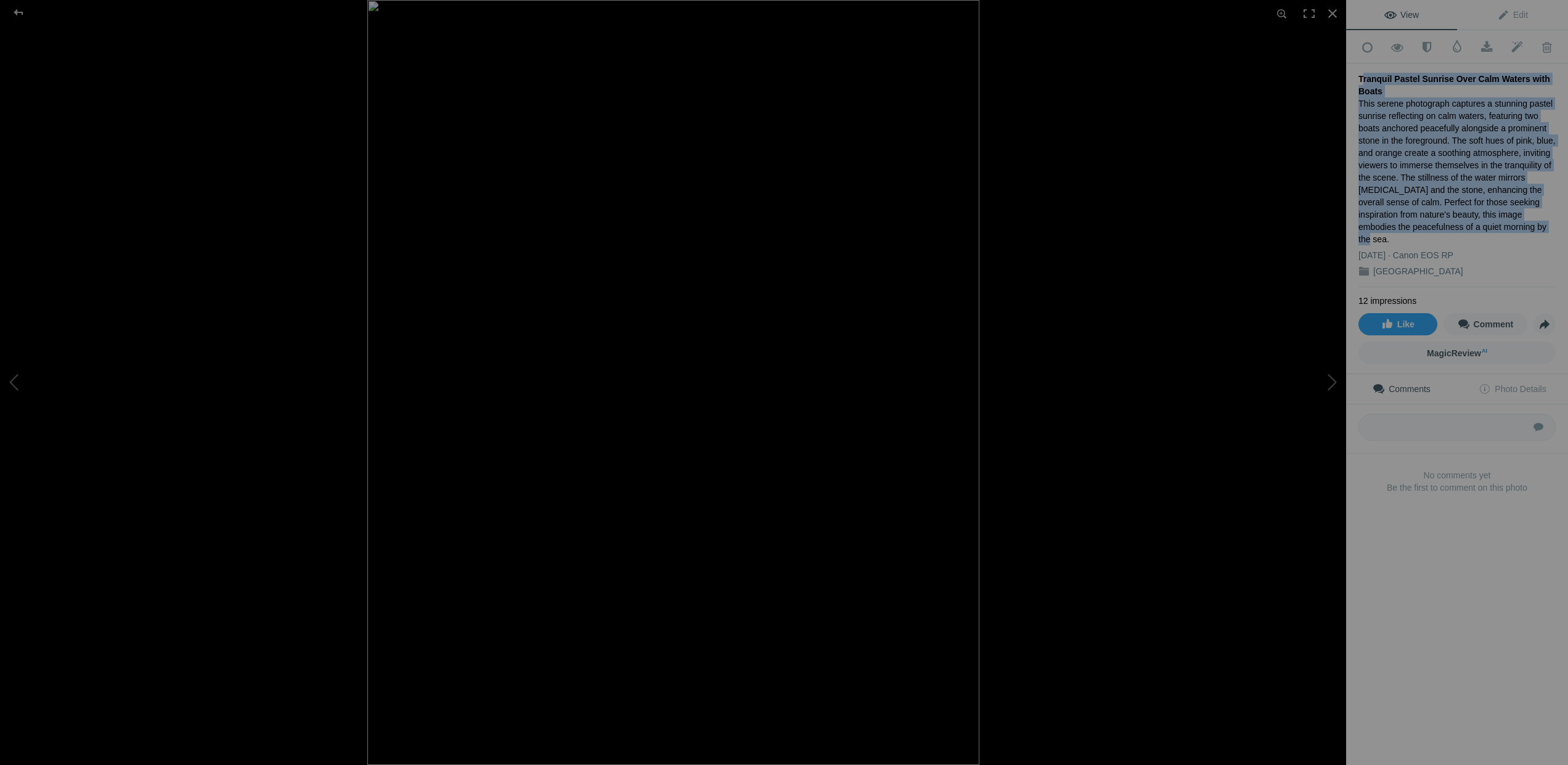
drag, startPoint x: 1360, startPoint y: 75, endPoint x: 1492, endPoint y: 225, distance: 199.8
click at [1492, 225] on div "Tranquil Pastel Sunrise Over Calm Waters with Boats This serene photograph capt…" at bounding box center [1457, 175] width 198 height 224
copy div "Tranquil Pastel Sunrise Over Calm Waters with Boats This serene photograph capt…"
click at [1248, 244] on div at bounding box center [1039, 382] width 1346 height 765
click at [16, 12] on div at bounding box center [18, 12] width 45 height 24
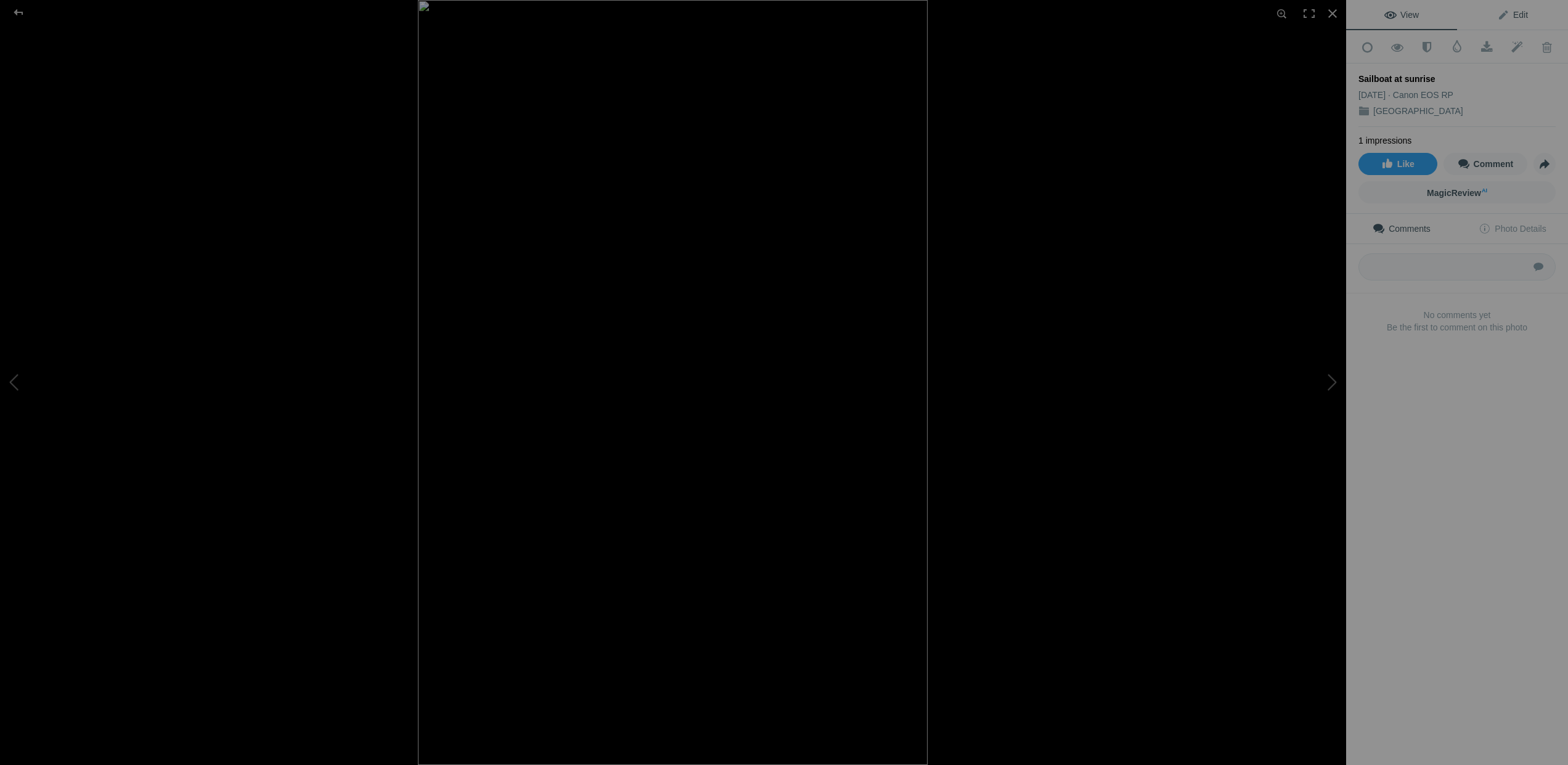
click at [1500, 13] on span "Edit" at bounding box center [1513, 15] width 31 height 10
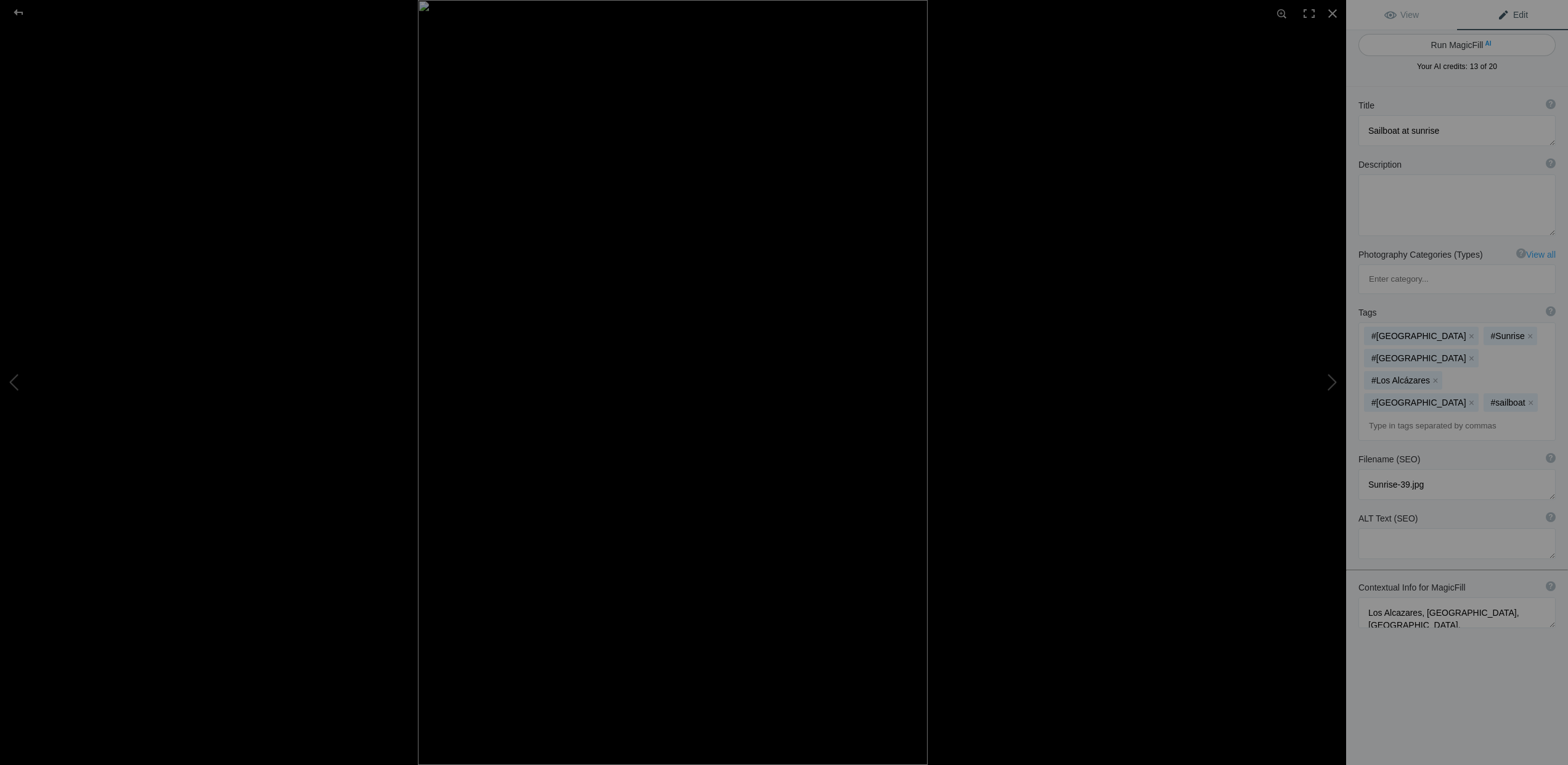
scroll to position [2, 0]
click at [1451, 47] on button "Run MagicFill AI" at bounding box center [1457, 49] width 198 height 22
type textarea "Tranquil Sailboat at Sunrise Over Mar Menor, Los Alcazares"
type textarea "Experience the serene beauty of a sailboat gently anchored in the calm waters o…"
type textarea "sailboat-sunrise-mar-menor-los-alcazares.jpg"
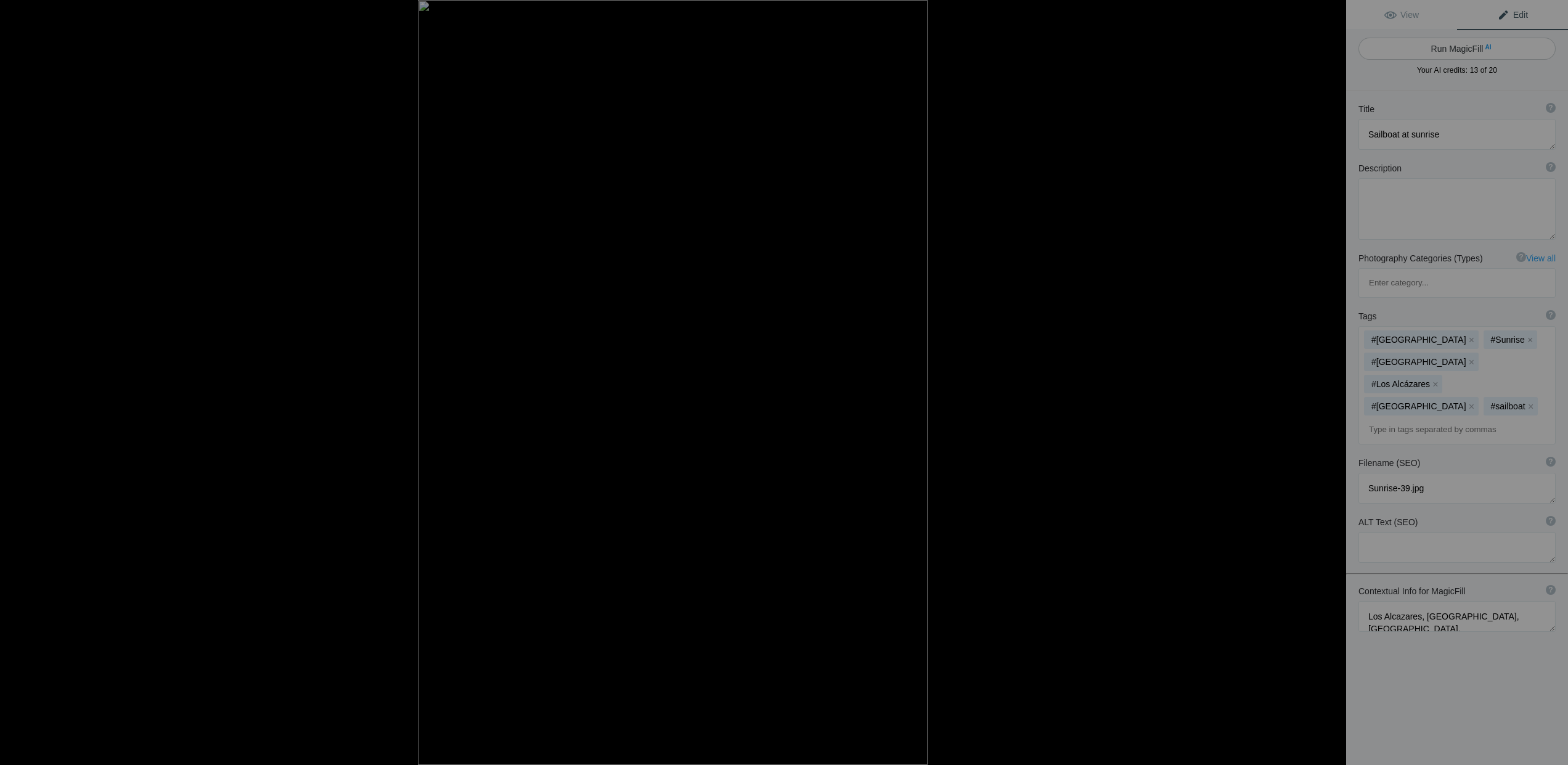
type textarea "A sailboat anchored in the calm waters of Mar Menor at sunrise, with warm color…"
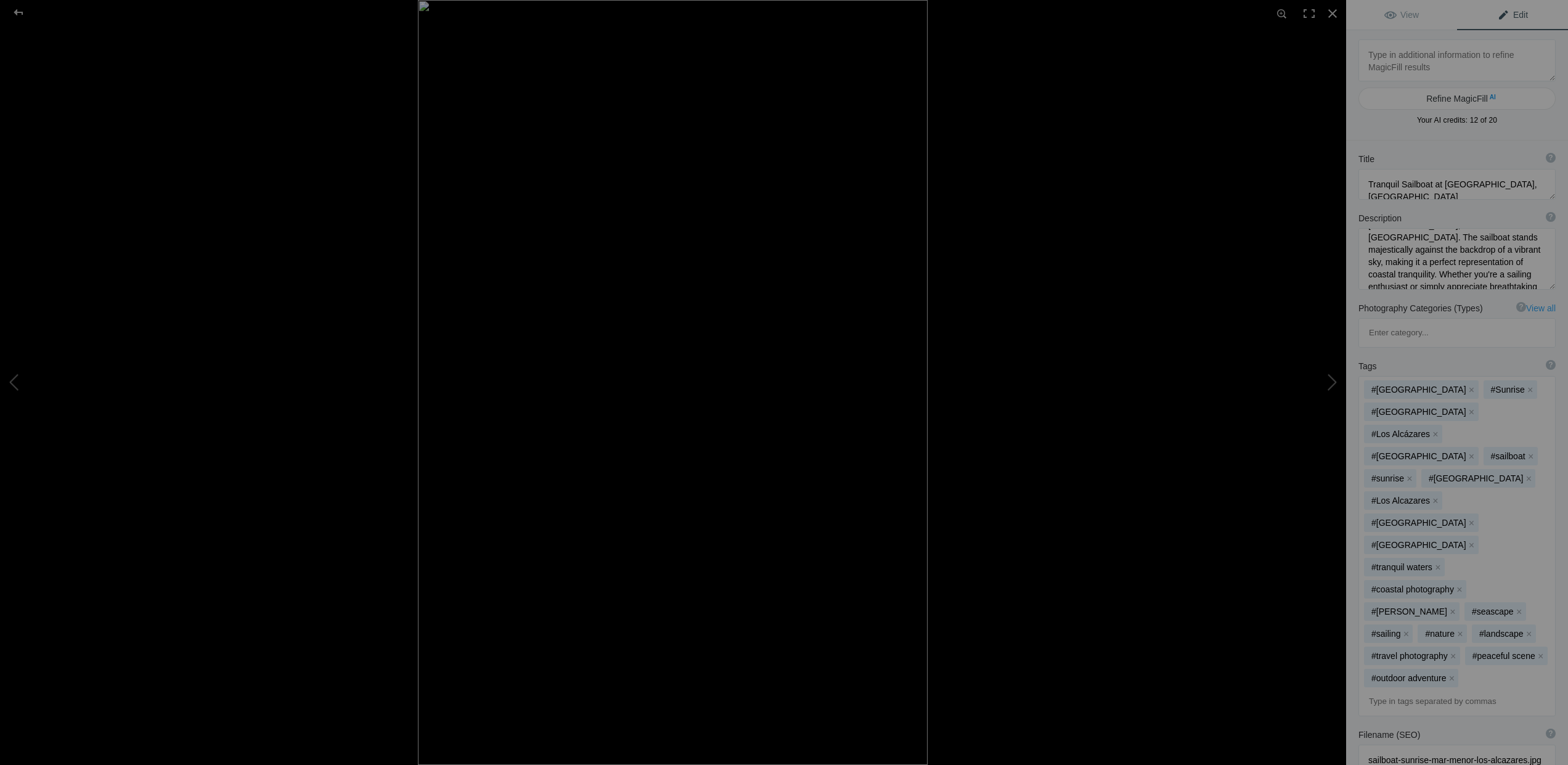
scroll to position [0, 0]
click at [20, 11] on div at bounding box center [18, 12] width 45 height 24
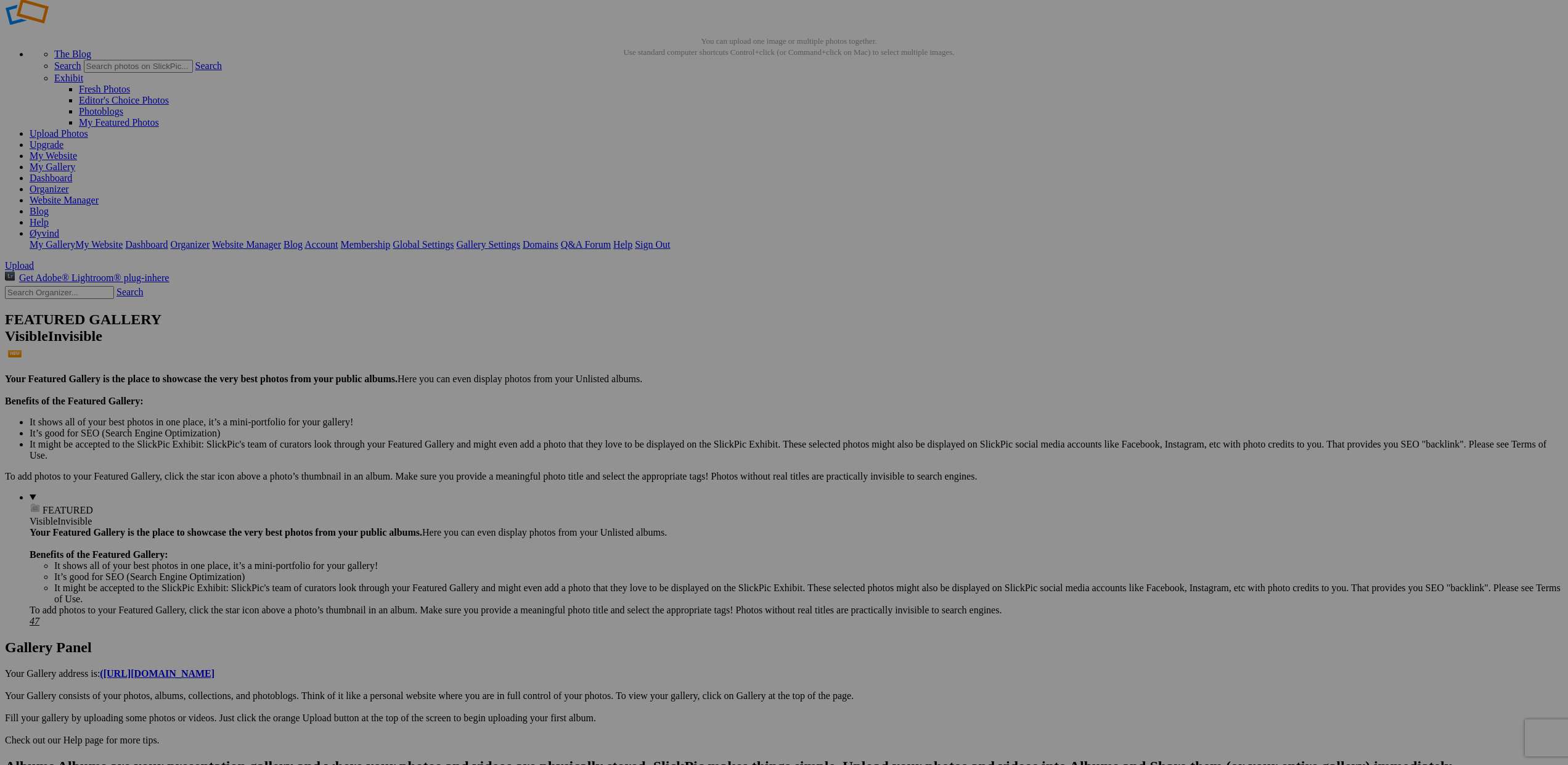
scroll to position [29, 0]
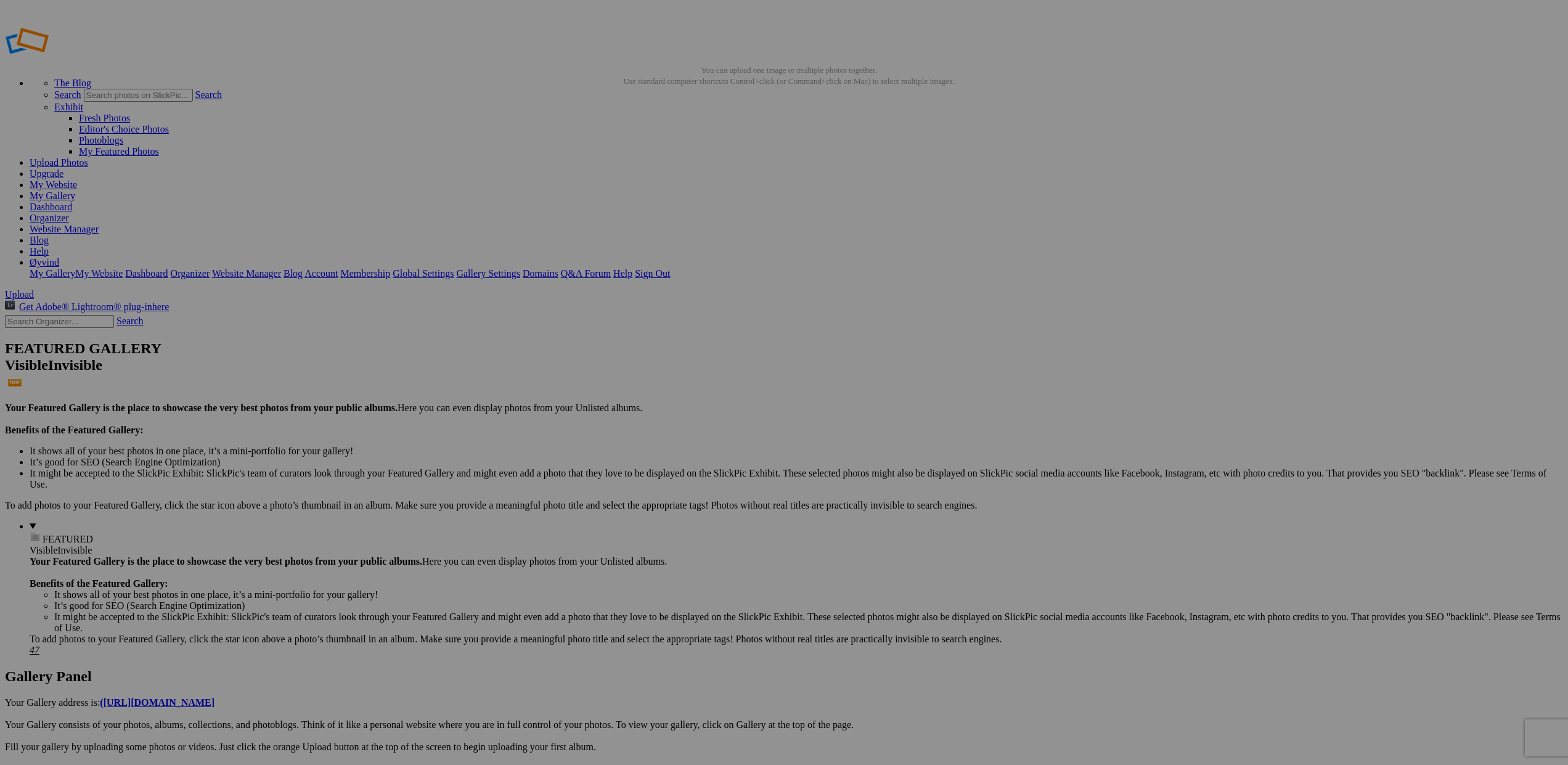
scroll to position [29, 0]
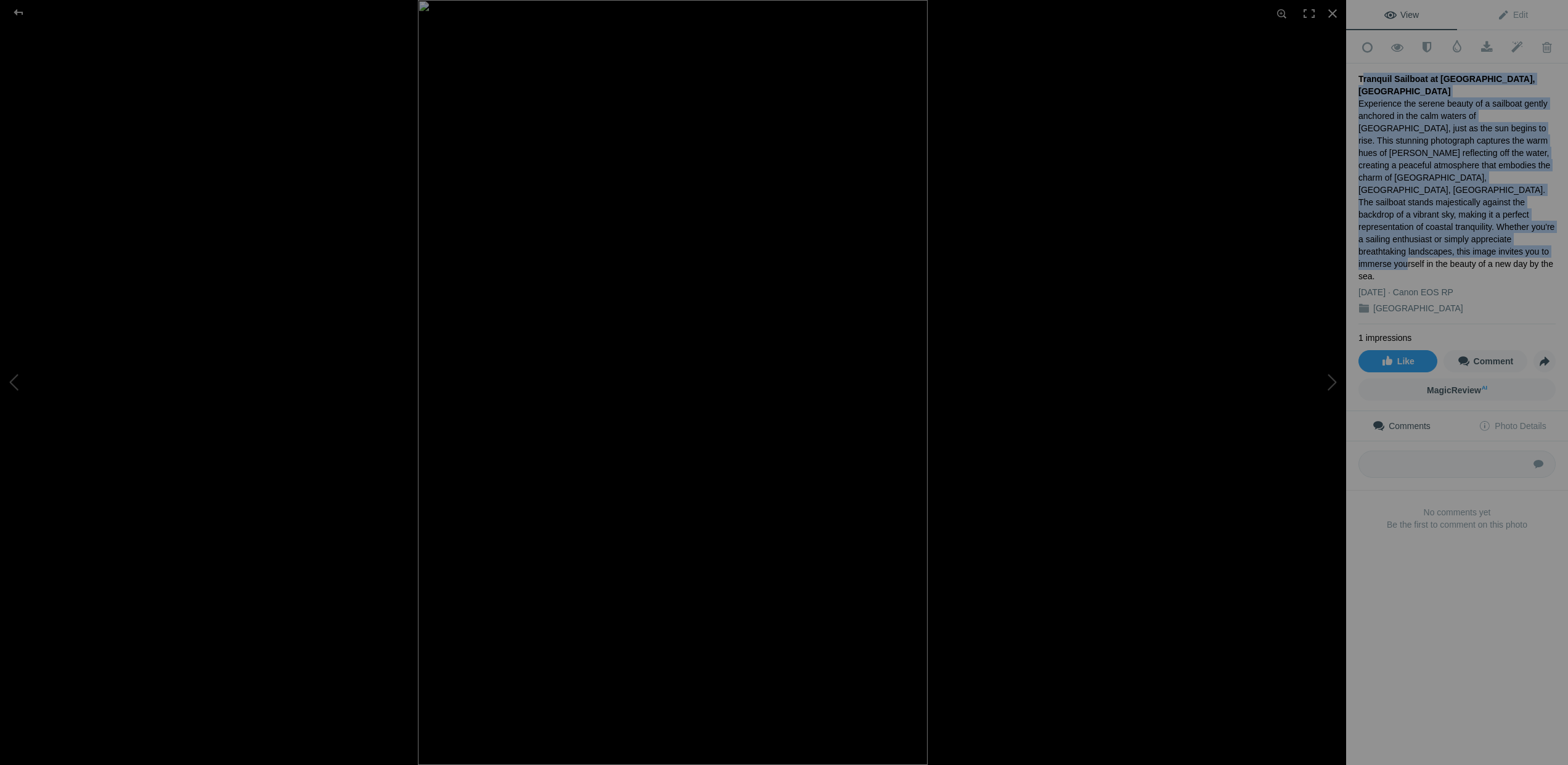
drag, startPoint x: 1360, startPoint y: 73, endPoint x: 1434, endPoint y: 241, distance: 183.6
click at [1434, 241] on div "Tranquil Sailboat at Sunrise Over Mar Menor, Los Alcazares Experience the seren…" at bounding box center [1457, 194] width 198 height 261
copy div "Tranquil Sailboat at Sunrise Over Mar Menor, Los Alcazares Experience the seren…"
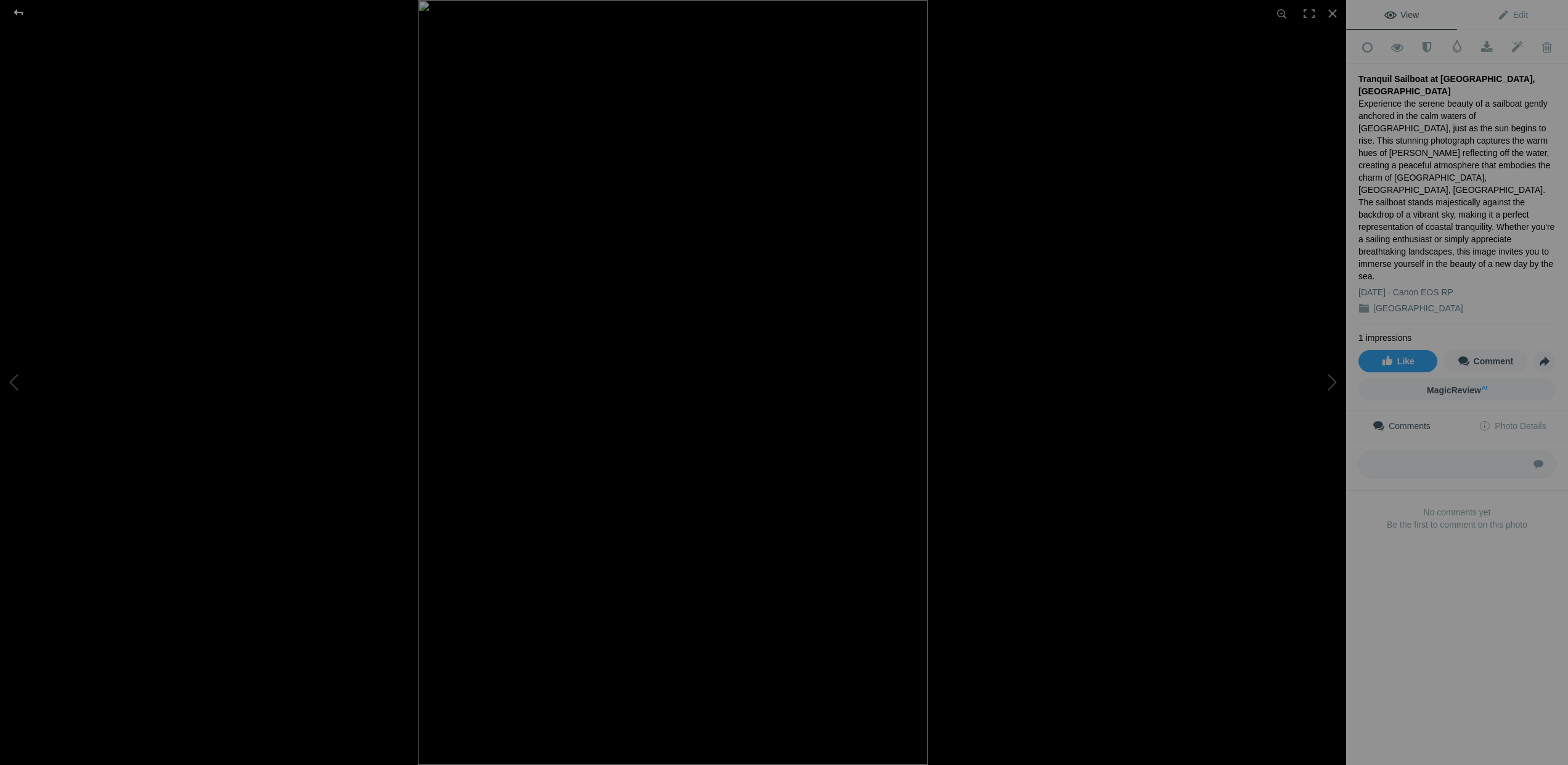
click at [18, 9] on div at bounding box center [18, 12] width 45 height 24
